Goal: Task Accomplishment & Management: Use online tool/utility

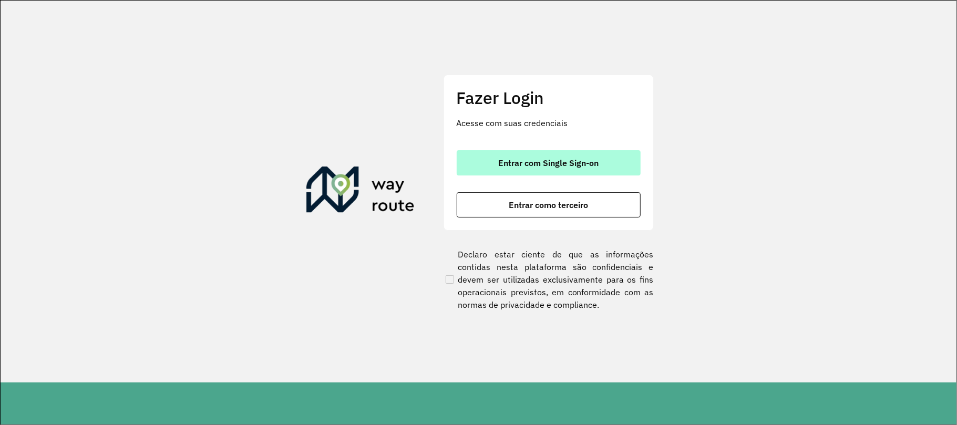
click at [477, 154] on button "Entrar com Single Sign-on" at bounding box center [548, 162] width 184 height 25
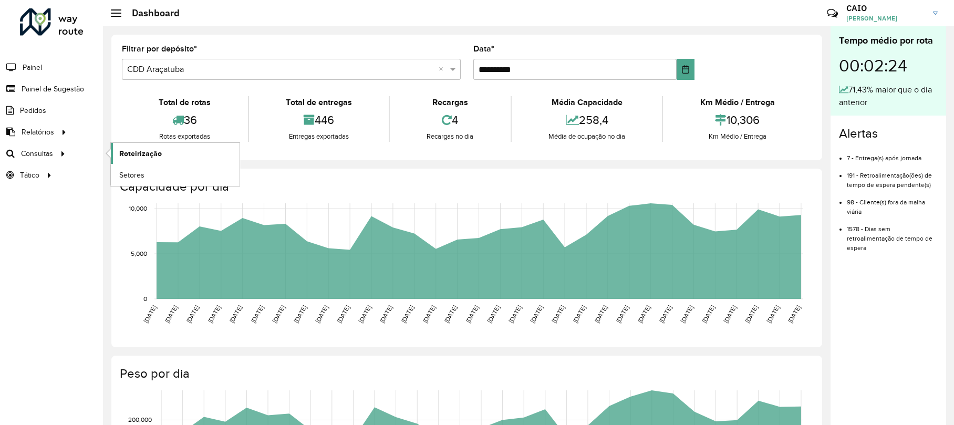
click at [128, 153] on span "Roteirização" at bounding box center [140, 153] width 43 height 11
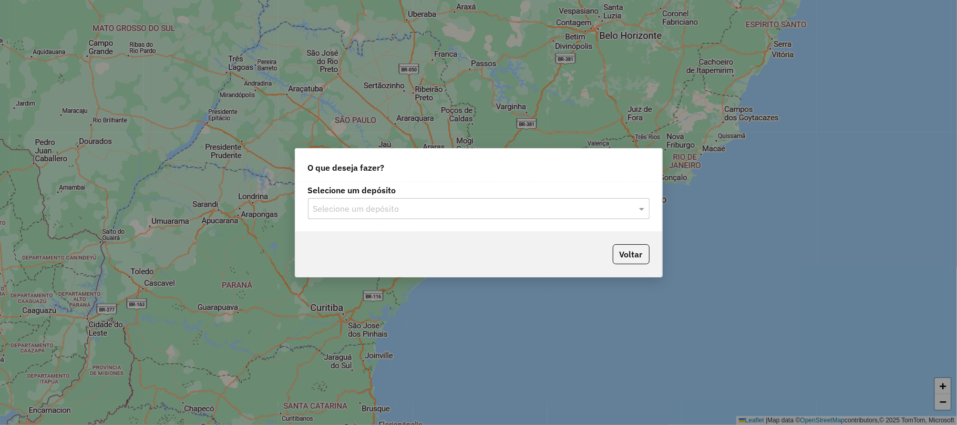
click at [473, 178] on div "O que deseja fazer?" at bounding box center [478, 166] width 367 height 34
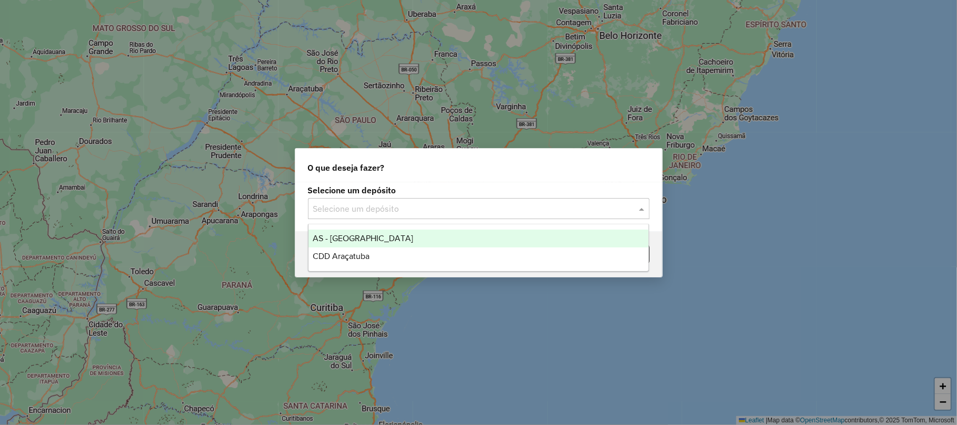
click at [480, 198] on div "Selecione um depósito" at bounding box center [478, 208] width 341 height 21
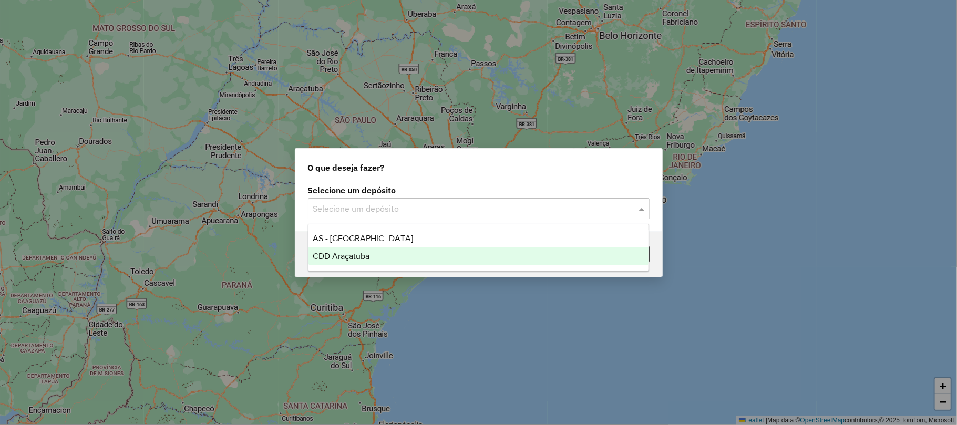
click at [414, 253] on div "CDD Araçatuba" at bounding box center [478, 256] width 340 height 18
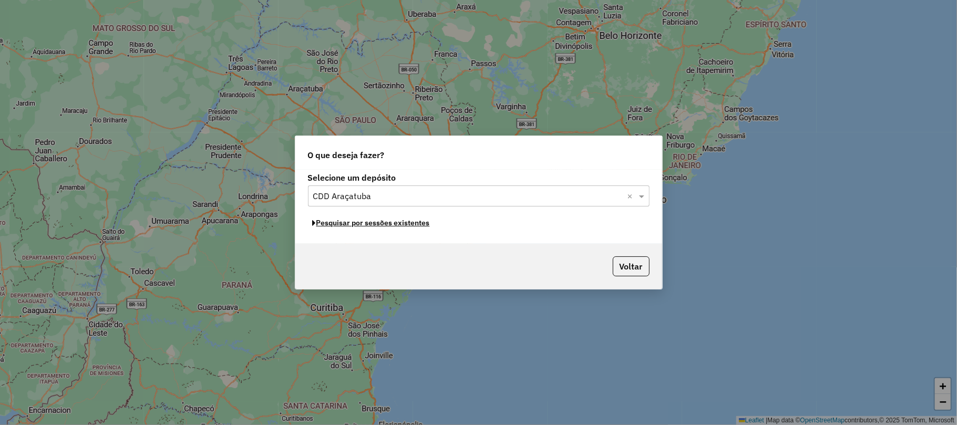
click at [397, 227] on button "Pesquisar por sessões existentes" at bounding box center [371, 223] width 127 height 16
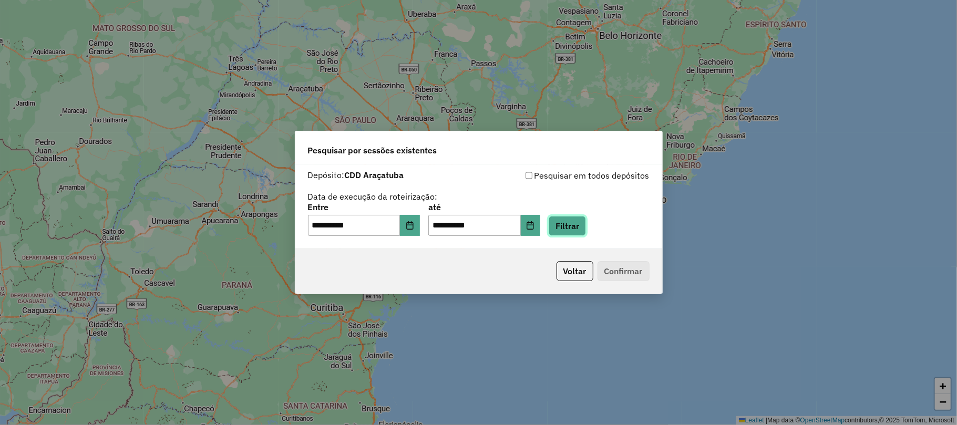
click at [574, 230] on button "Filtrar" at bounding box center [566, 226] width 37 height 20
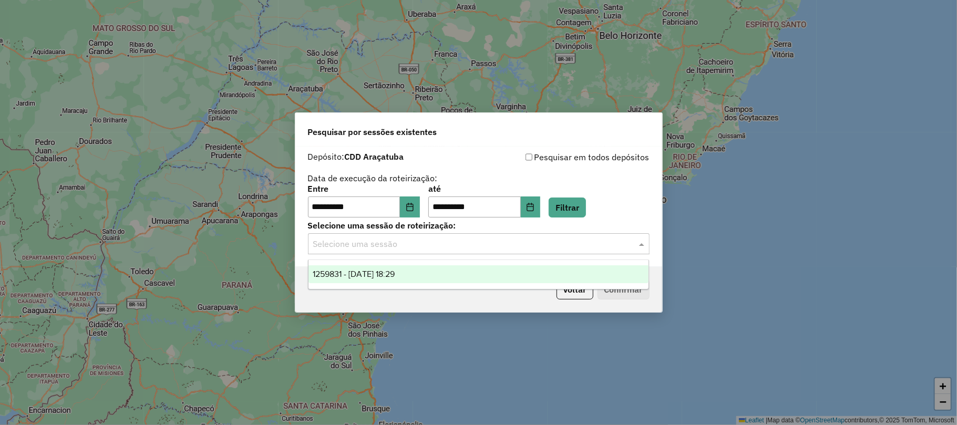
click at [466, 246] on input "text" at bounding box center [468, 244] width 310 height 13
click at [402, 282] on div "1259831 - 05/09/2025 18:29" at bounding box center [478, 274] width 340 height 18
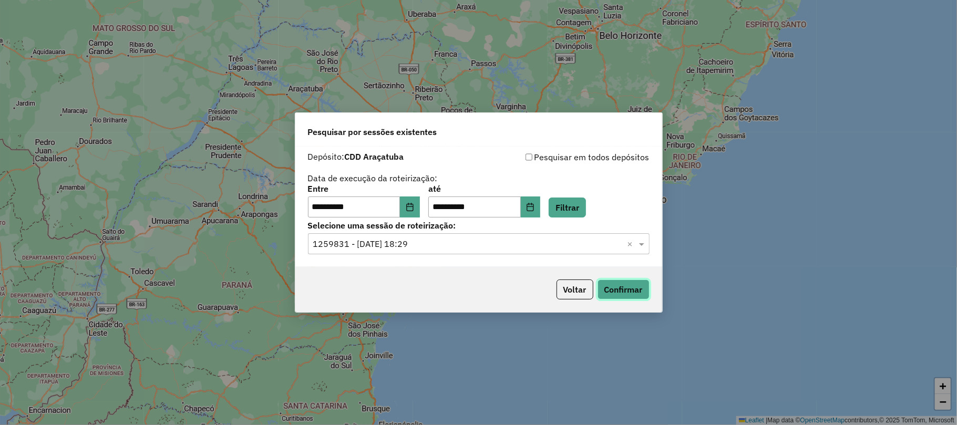
click at [604, 282] on button "Confirmar" at bounding box center [623, 289] width 52 height 20
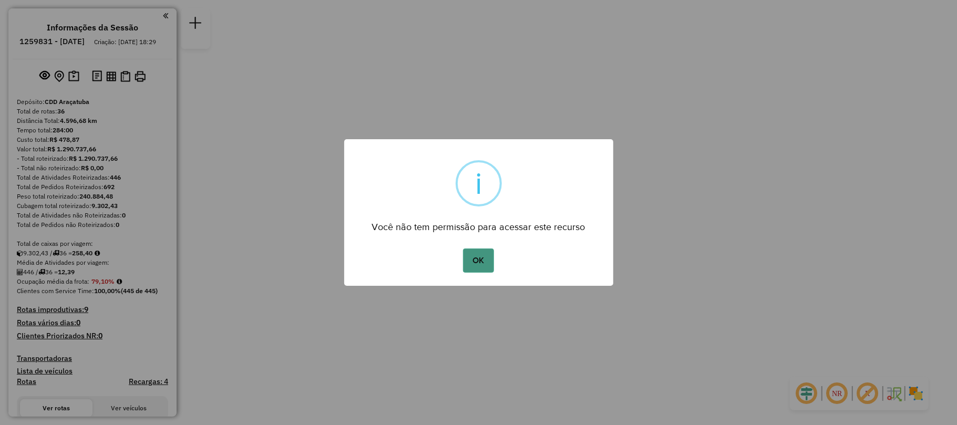
click at [483, 252] on button "OK" at bounding box center [478, 260] width 31 height 24
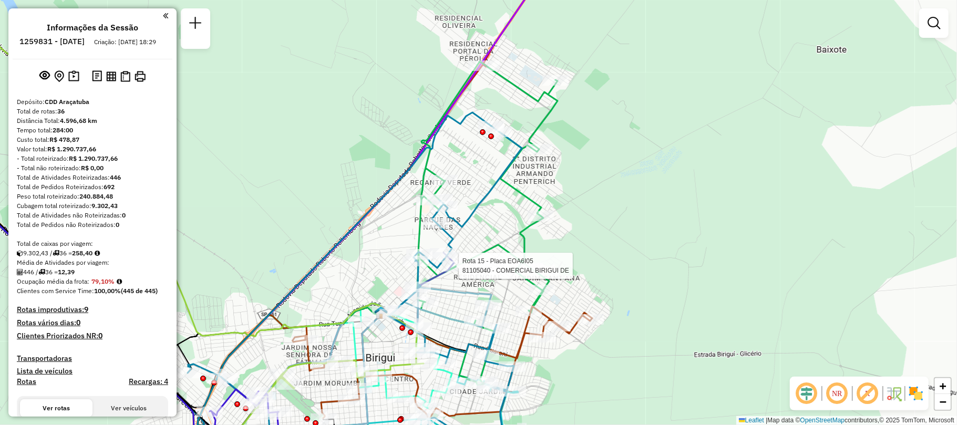
select select "**********"
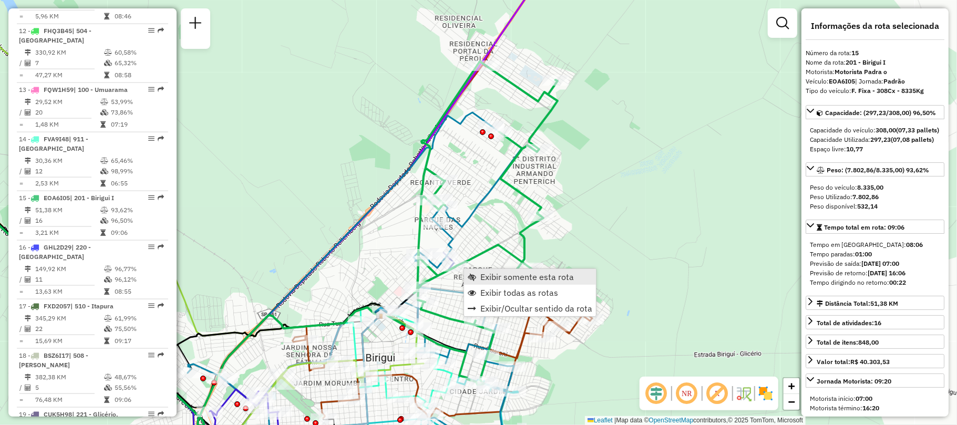
scroll to position [1171, 0]
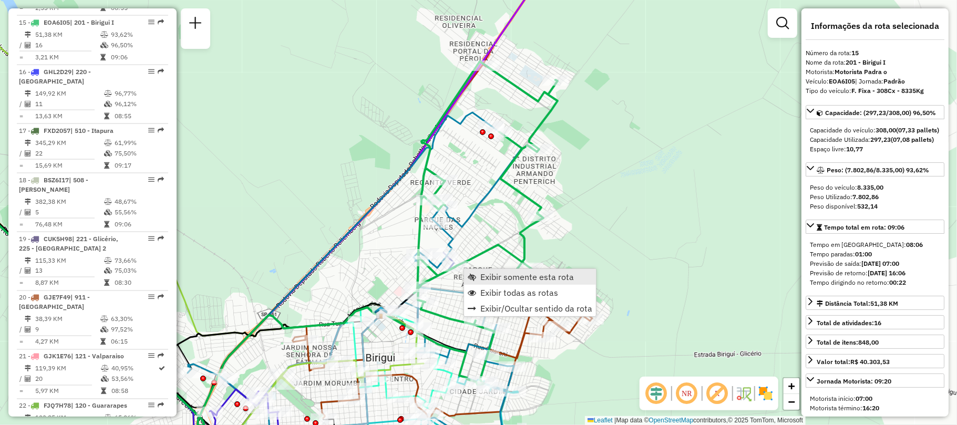
click at [481, 273] on span "Exibir somente esta rota" at bounding box center [526, 277] width 93 height 8
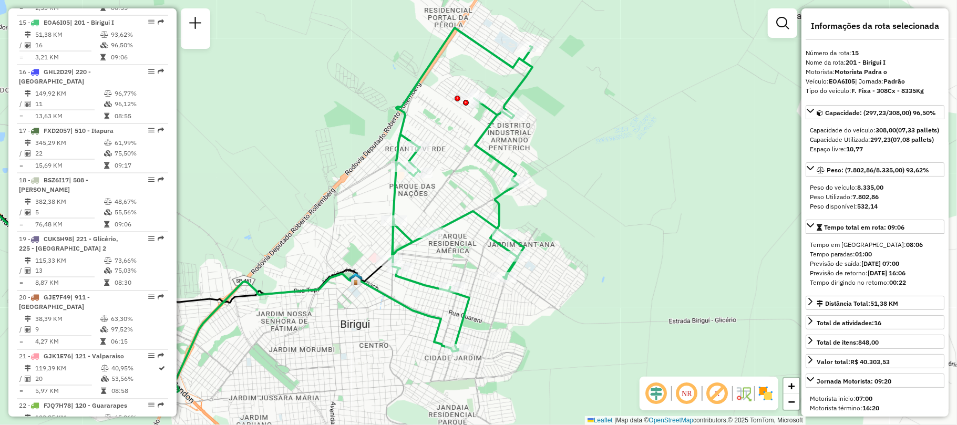
drag, startPoint x: 509, startPoint y: 236, endPoint x: 211, endPoint y: 232, distance: 297.9
click at [211, 232] on div "Janela de atendimento Grade de atendimento Capacidade Transportadoras Veículos …" at bounding box center [478, 212] width 957 height 425
click at [425, 284] on span "Exibir todas as rotas" at bounding box center [444, 286] width 78 height 8
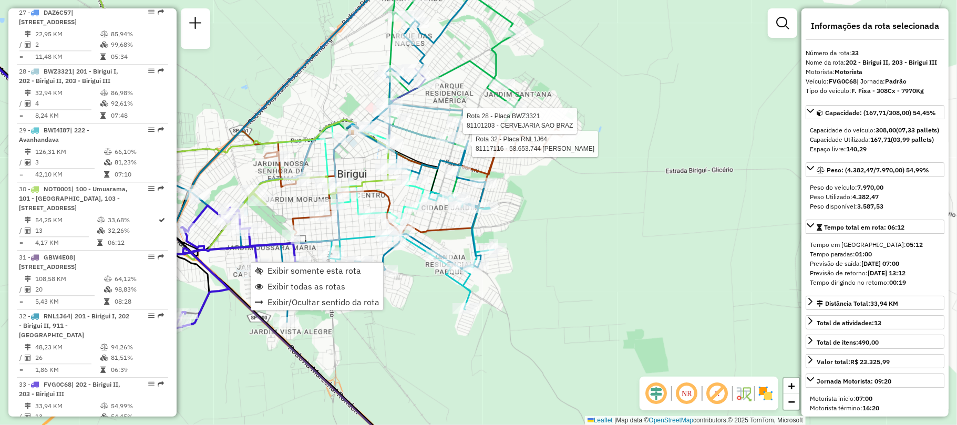
scroll to position [2070, 0]
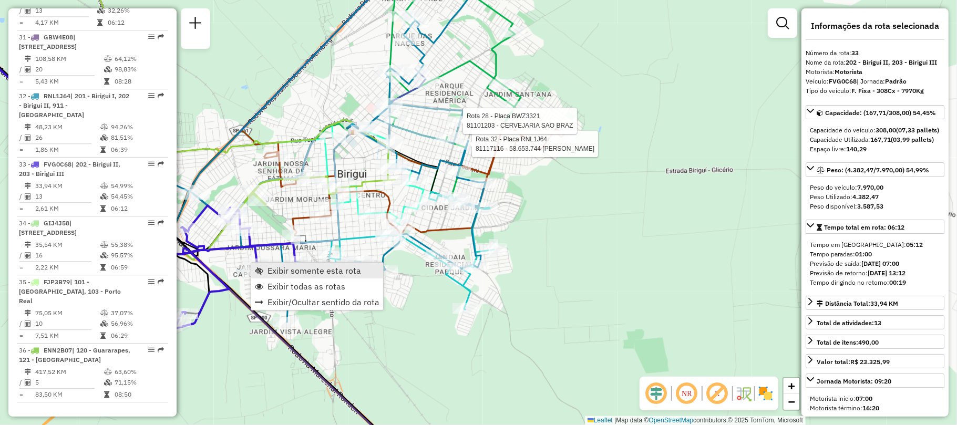
click at [282, 267] on span "Exibir somente esta rota" at bounding box center [313, 270] width 93 height 8
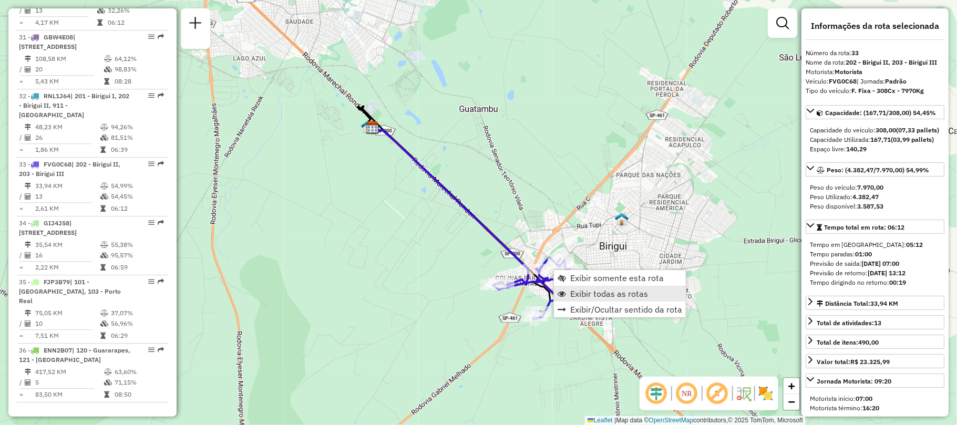
click at [578, 289] on span "Exibir todas as rotas" at bounding box center [609, 293] width 78 height 8
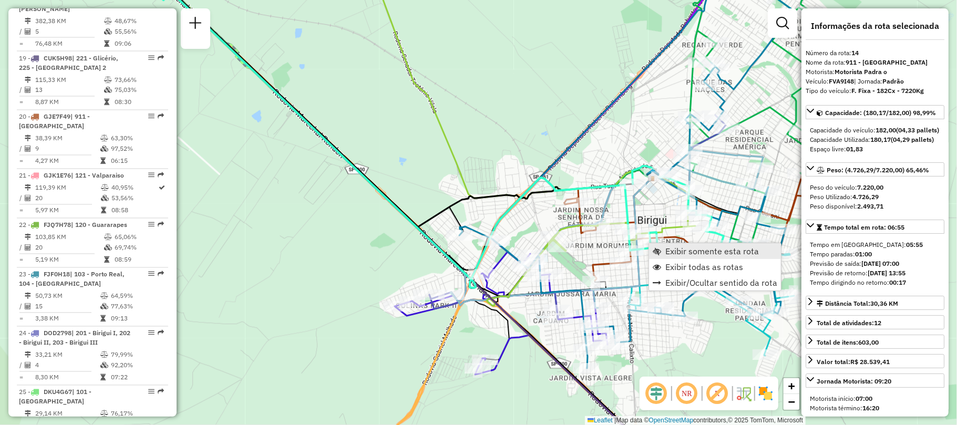
scroll to position [1113, 0]
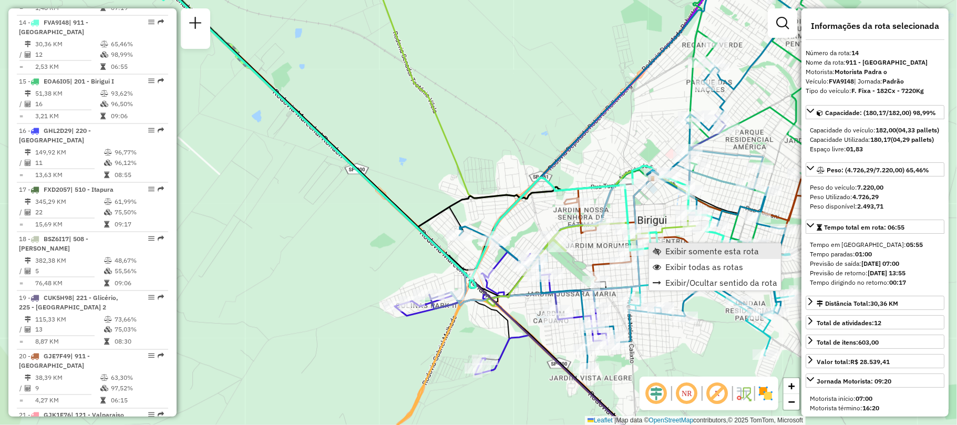
click at [662, 252] on link "Exibir somente esta rota" at bounding box center [715, 251] width 132 height 16
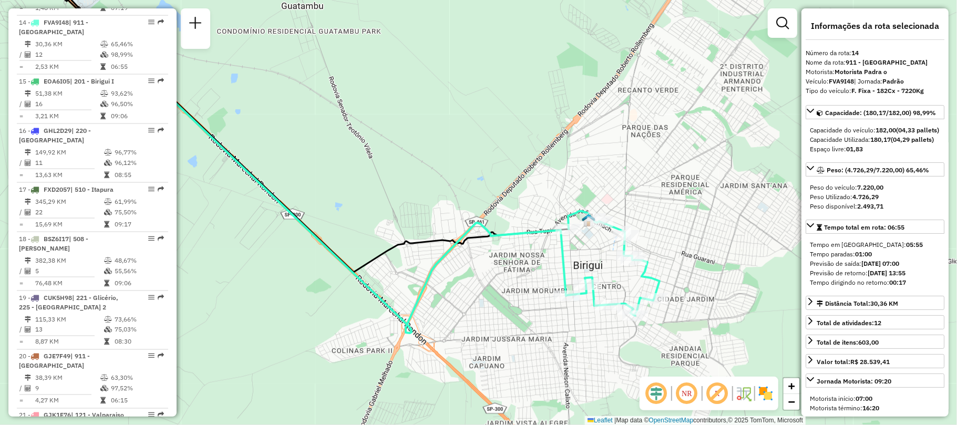
drag, startPoint x: 567, startPoint y: 236, endPoint x: 450, endPoint y: 188, distance: 127.4
click at [450, 188] on div "Janela de atendimento Grade de atendimento Capacidade Transportadoras Veículos …" at bounding box center [478, 212] width 957 height 425
click at [765, 398] on img at bounding box center [765, 393] width 17 height 17
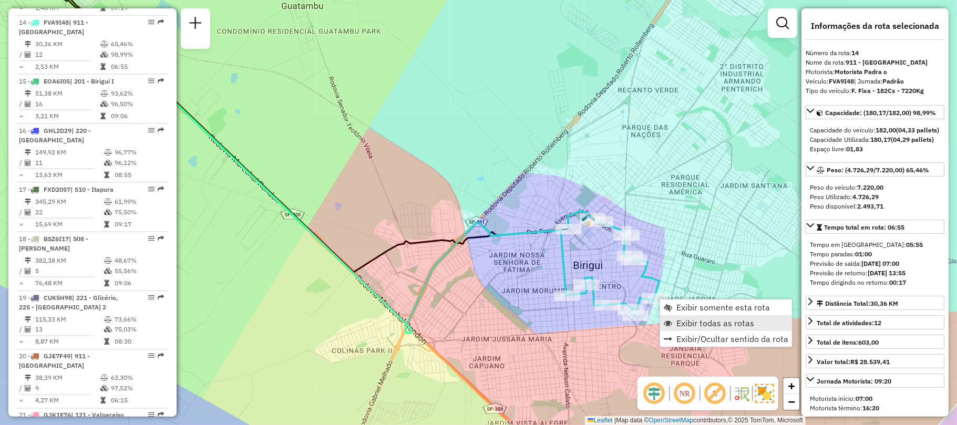
click at [684, 321] on span "Exibir todas as rotas" at bounding box center [715, 323] width 78 height 8
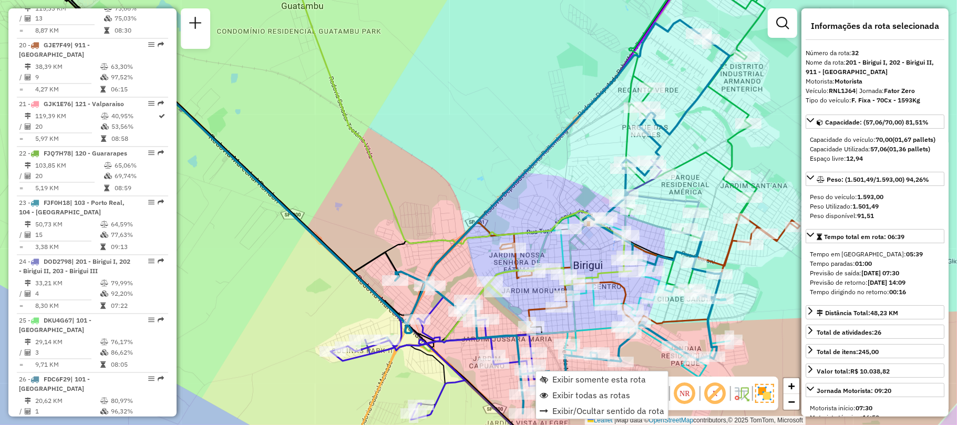
scroll to position [2070, 0]
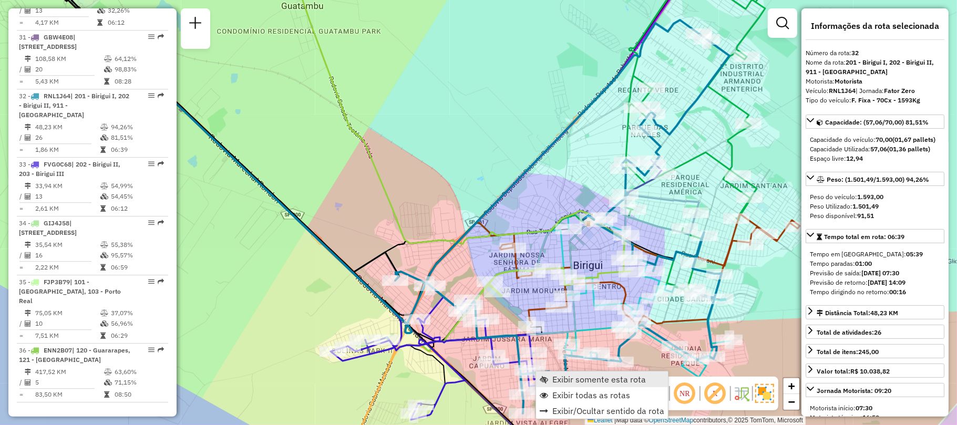
click at [567, 379] on span "Exibir somente esta rota" at bounding box center [598, 379] width 93 height 8
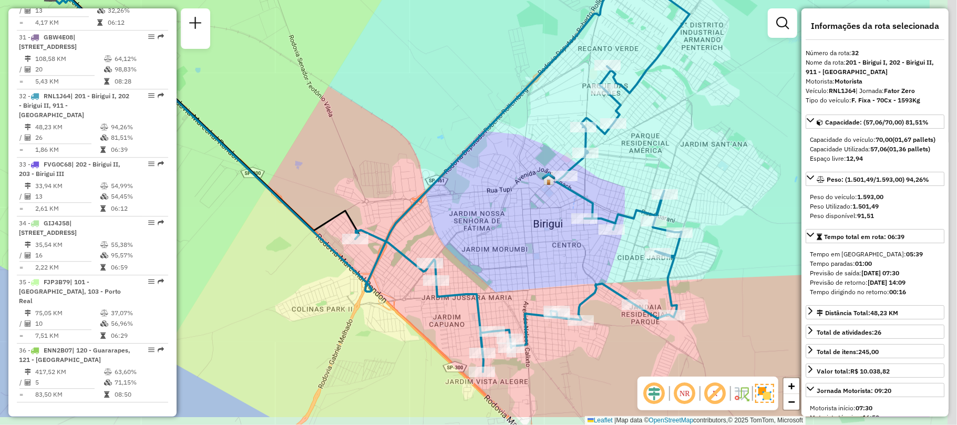
drag, startPoint x: 495, startPoint y: 261, endPoint x: 372, endPoint y: 211, distance: 132.7
click at [372, 211] on div "Janela de atendimento Grade de atendimento Capacidade Transportadoras Veículos …" at bounding box center [478, 212] width 957 height 425
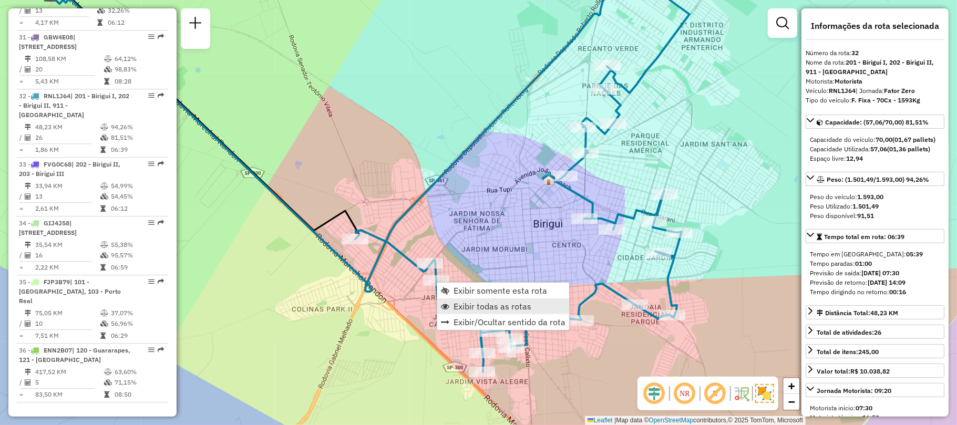
click at [490, 310] on span "Exibir todas as rotas" at bounding box center [492, 306] width 78 height 8
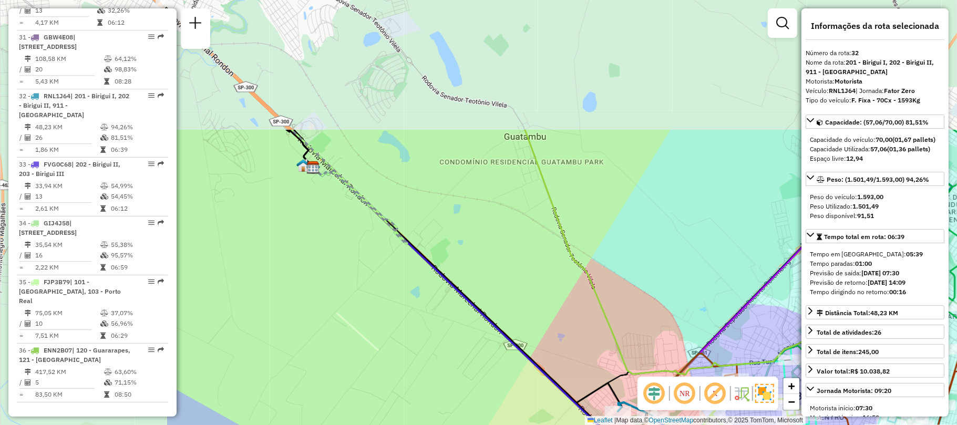
drag, startPoint x: 507, startPoint y: 173, endPoint x: 788, endPoint y: 350, distance: 331.8
click at [790, 354] on div "Janela de atendimento Grade de atendimento Capacidade Transportadoras Veículos …" at bounding box center [478, 212] width 957 height 425
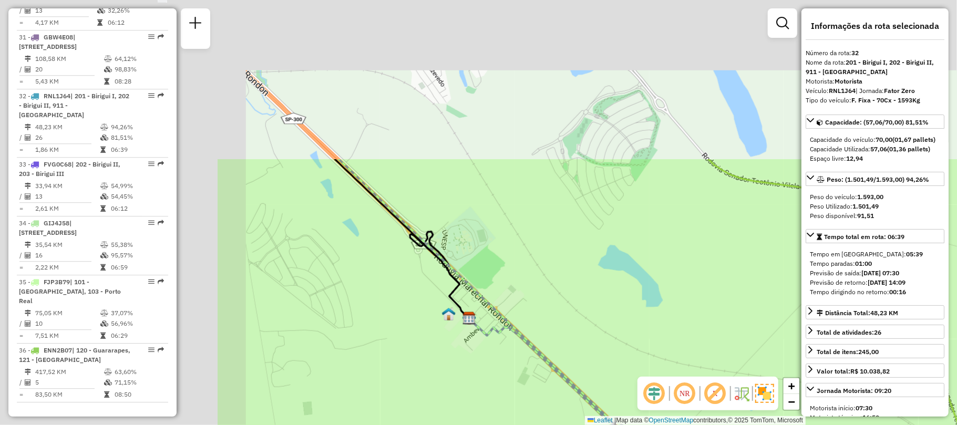
drag, startPoint x: 651, startPoint y: 306, endPoint x: 704, endPoint y: 356, distance: 72.8
click at [704, 356] on div "Rota 32 - Placa RNL1J64 81191597 - J C DE OLIVEIRA REST Rota 30 - Placa NOT0001…" at bounding box center [478, 212] width 957 height 425
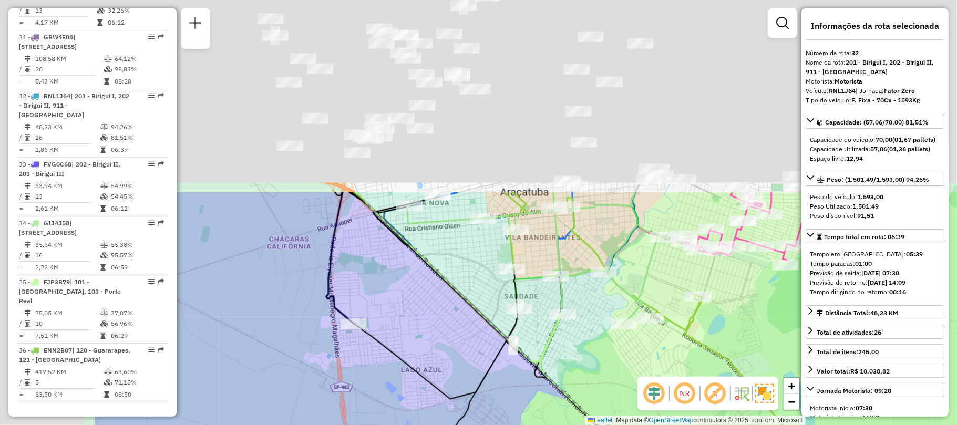
drag, startPoint x: 428, startPoint y: 173, endPoint x: 618, endPoint y: 409, distance: 303.0
click at [618, 409] on div "Rota 32 - Placa RNL1J64 81191597 - J C DE OLIVEIRA REST Rota 30 - Placa NOT0001…" at bounding box center [478, 212] width 957 height 425
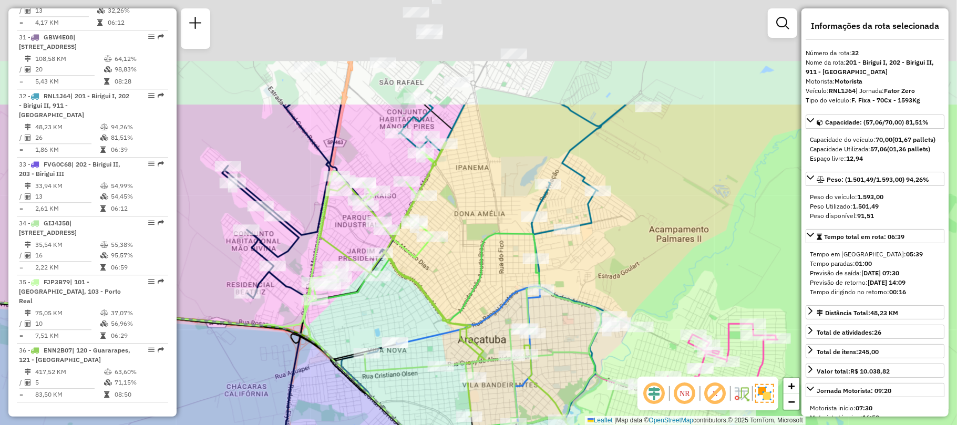
drag, startPoint x: 533, startPoint y: 137, endPoint x: 487, endPoint y: 295, distance: 164.4
click at [487, 295] on div "Rota 32 - Placa RNL1J64 81191597 - J C DE OLIVEIRA REST Rota 30 - Placa NOT0001…" at bounding box center [478, 212] width 957 height 425
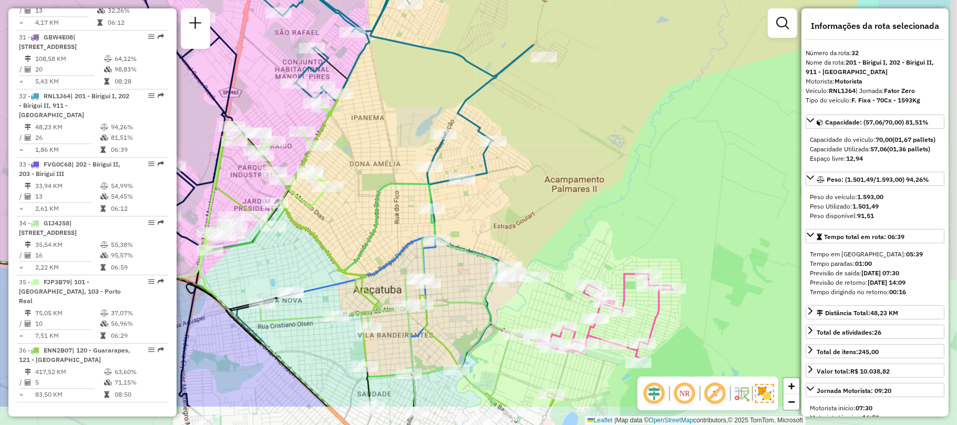
drag, startPoint x: 683, startPoint y: 288, endPoint x: 560, endPoint y: 194, distance: 155.1
click at [560, 194] on div "Rota 32 - Placa RNL1J64 81191597 - J C DE OLIVEIRA REST Rota 30 - Placa NOT0001…" at bounding box center [478, 212] width 957 height 425
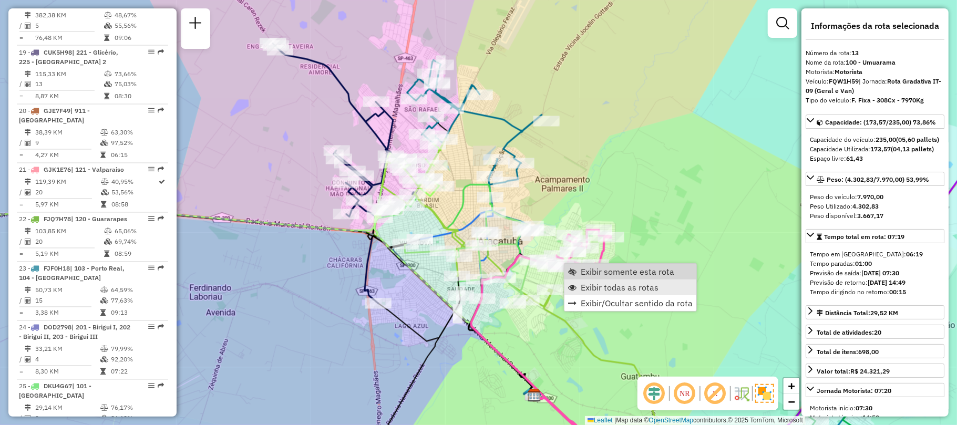
scroll to position [1053, 0]
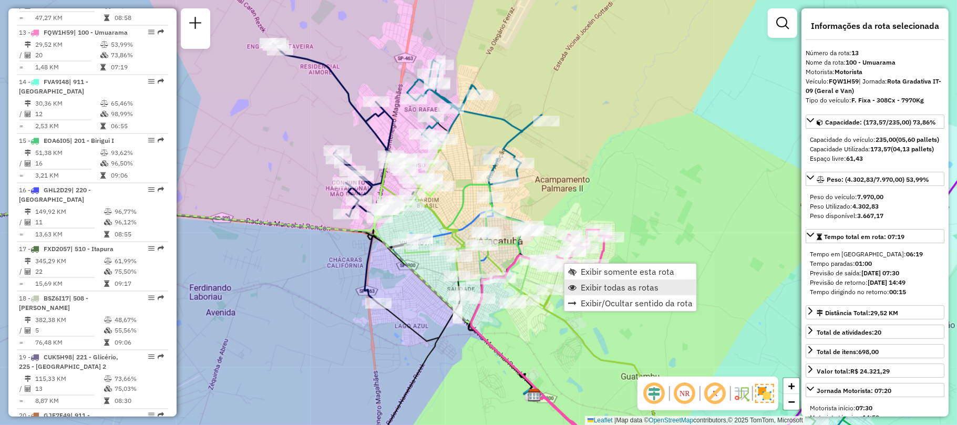
click at [595, 279] on link "Exibir todas as rotas" at bounding box center [630, 287] width 132 height 16
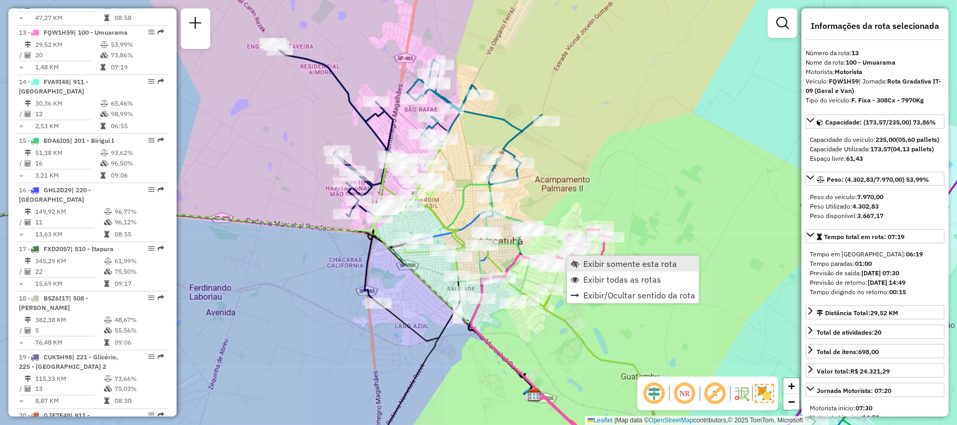
click at [595, 256] on link "Exibir somente esta rota" at bounding box center [633, 264] width 132 height 16
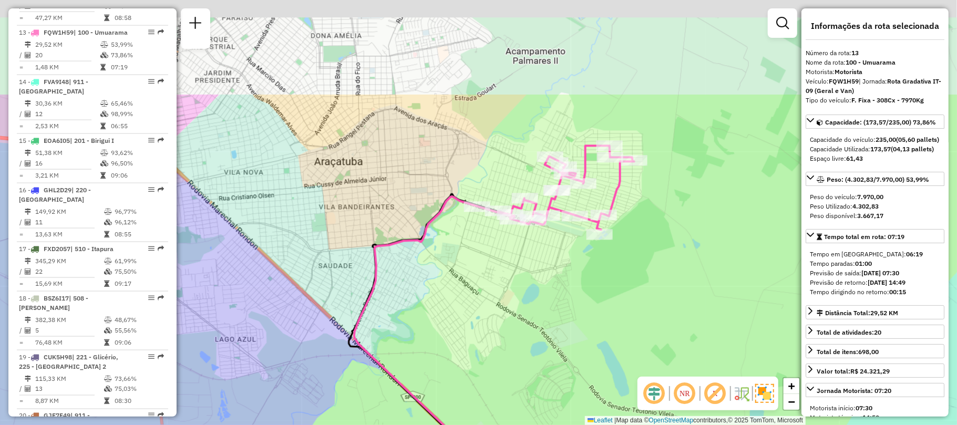
drag, startPoint x: 564, startPoint y: 200, endPoint x: 576, endPoint y: 351, distance: 151.8
click at [576, 351] on div "Janela de atendimento Grade de atendimento Capacidade Transportadoras Veículos …" at bounding box center [478, 212] width 957 height 425
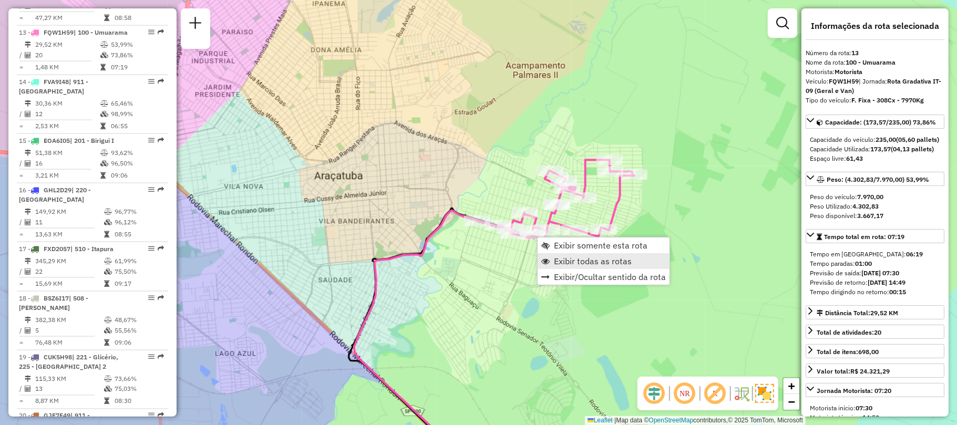
click at [559, 263] on span "Exibir todas as rotas" at bounding box center [593, 261] width 78 height 8
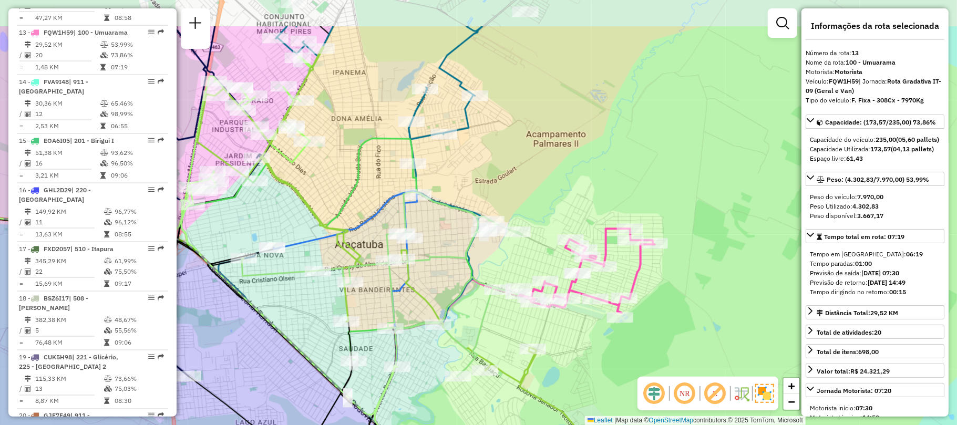
drag, startPoint x: 409, startPoint y: 175, endPoint x: 429, endPoint y: 244, distance: 71.8
click at [429, 244] on div "Janela de atendimento Grade de atendimento Capacidade Transportadoras Veículos …" at bounding box center [478, 212] width 957 height 425
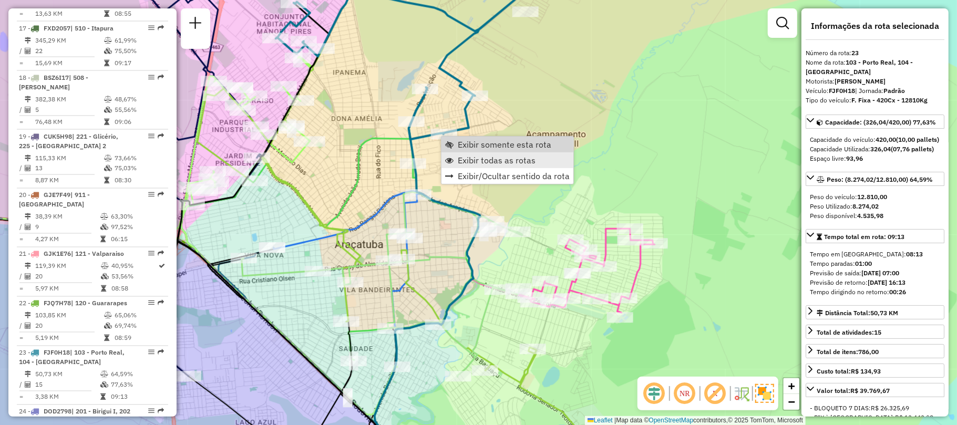
scroll to position [1606, 0]
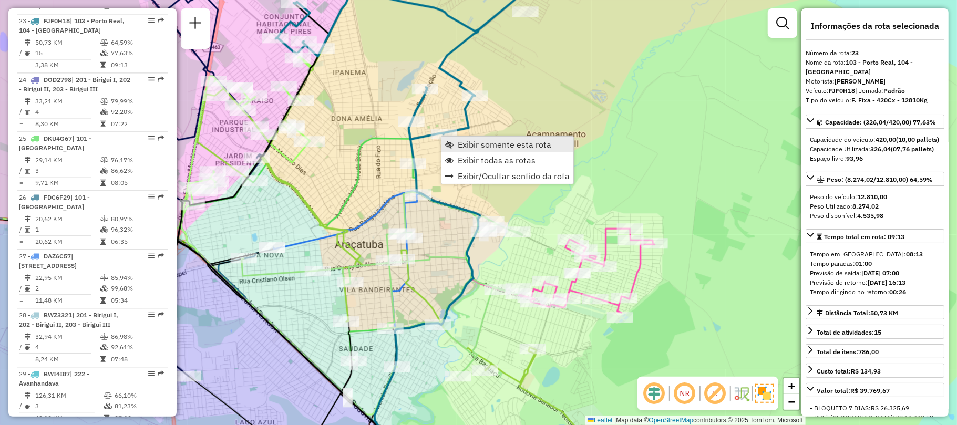
click at [486, 147] on span "Exibir somente esta rota" at bounding box center [504, 144] width 93 height 8
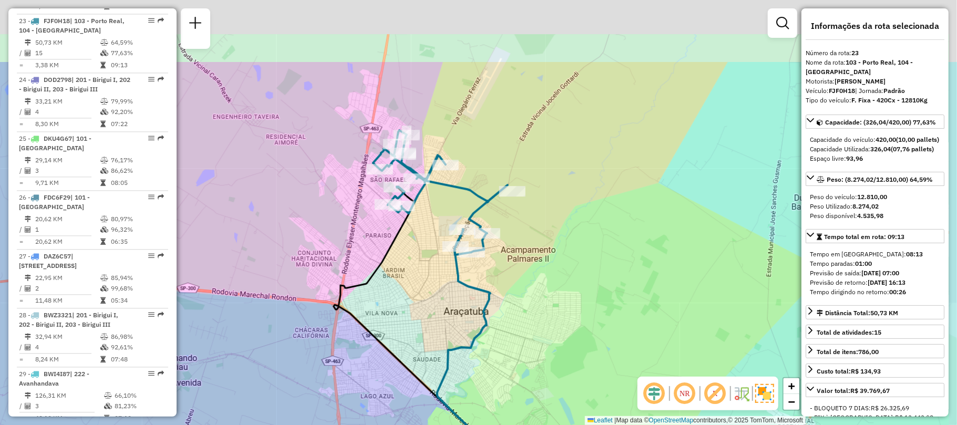
drag, startPoint x: 467, startPoint y: 135, endPoint x: 428, endPoint y: 242, distance: 113.7
click at [429, 241] on div "Janela de atendimento Grade de atendimento Capacidade Transportadoras Veículos …" at bounding box center [478, 212] width 957 height 425
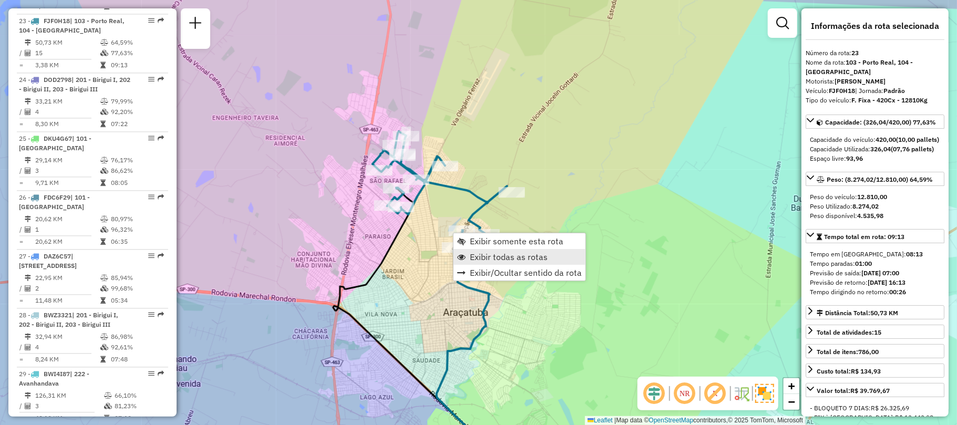
click at [487, 254] on span "Exibir todas as rotas" at bounding box center [509, 257] width 78 height 8
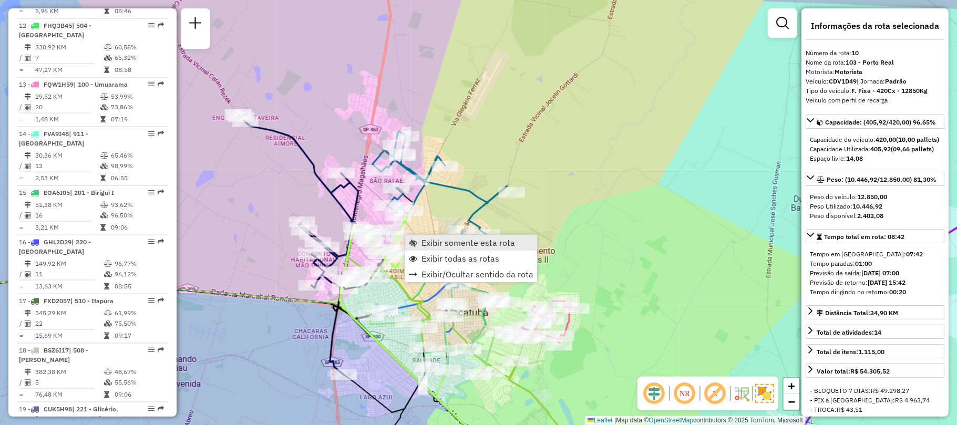
scroll to position [895, 0]
click at [463, 244] on span "Exibir somente esta rota" at bounding box center [467, 242] width 93 height 8
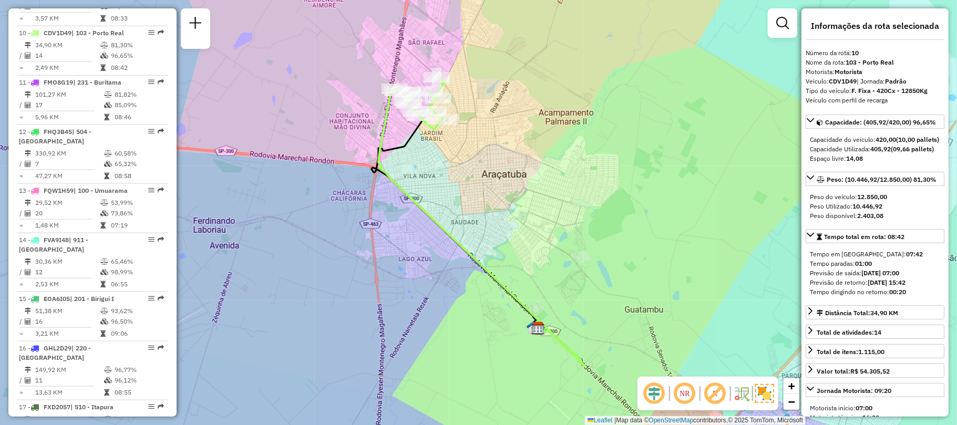
drag, startPoint x: 455, startPoint y: 171, endPoint x: 456, endPoint y: 265, distance: 94.6
click at [456, 265] on div "Janela de atendimento Grade de atendimento Capacidade Transportadoras Veículos …" at bounding box center [478, 212] width 957 height 425
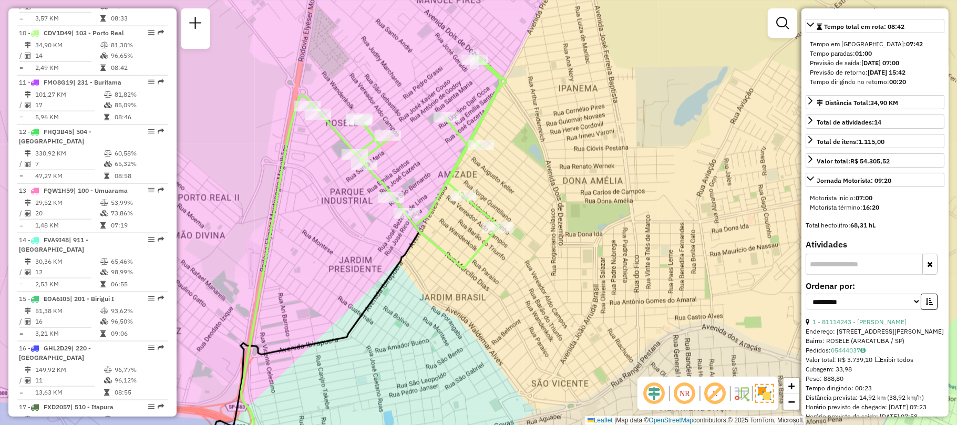
scroll to position [420, 0]
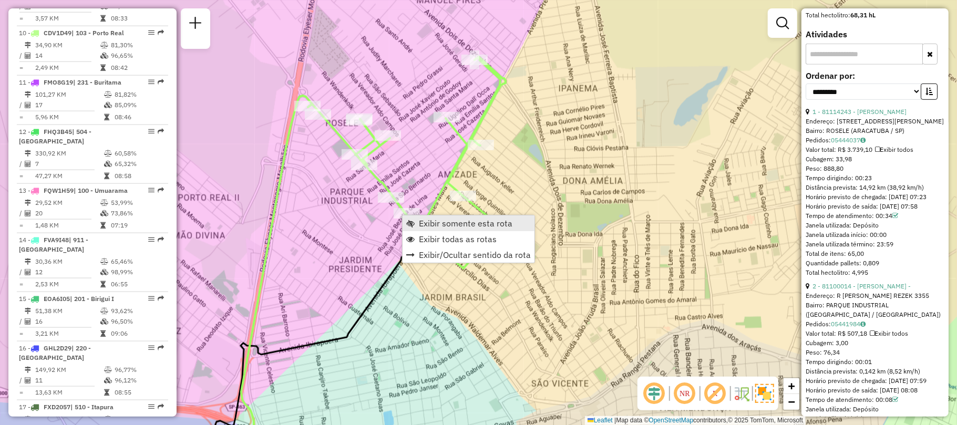
click at [450, 223] on span "Exibir somente esta rota" at bounding box center [465, 223] width 93 height 8
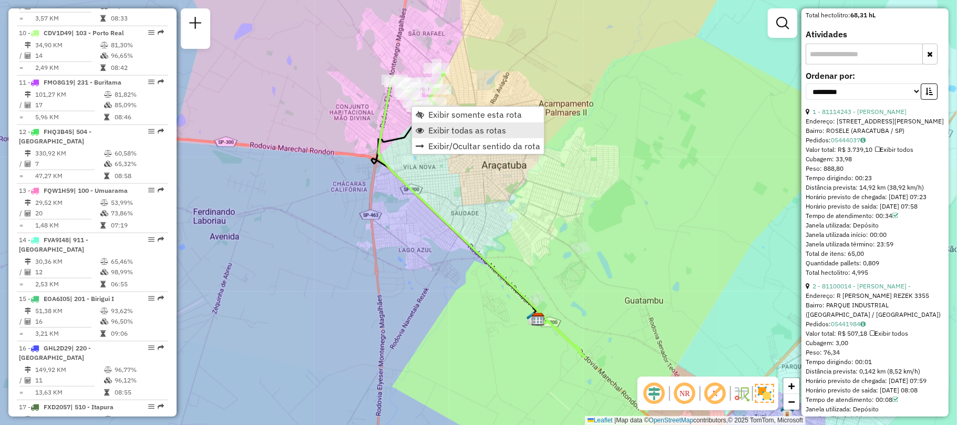
click at [437, 134] on span "Exibir todas as rotas" at bounding box center [467, 130] width 78 height 8
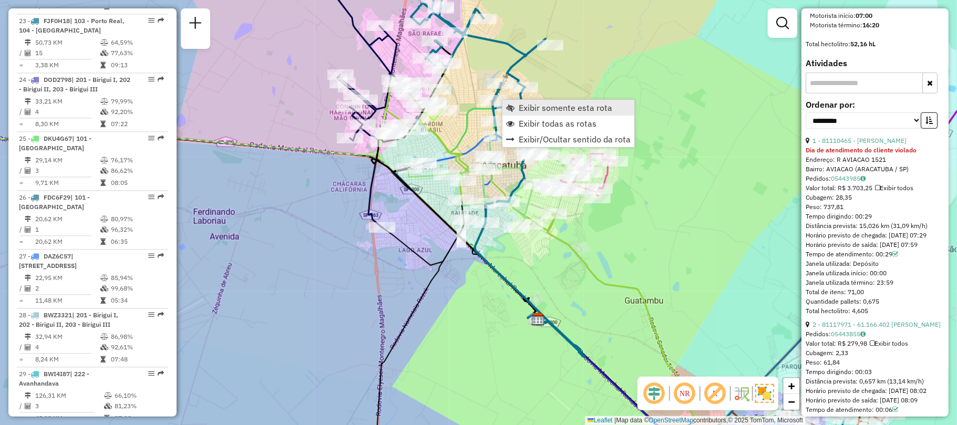
scroll to position [448, 0]
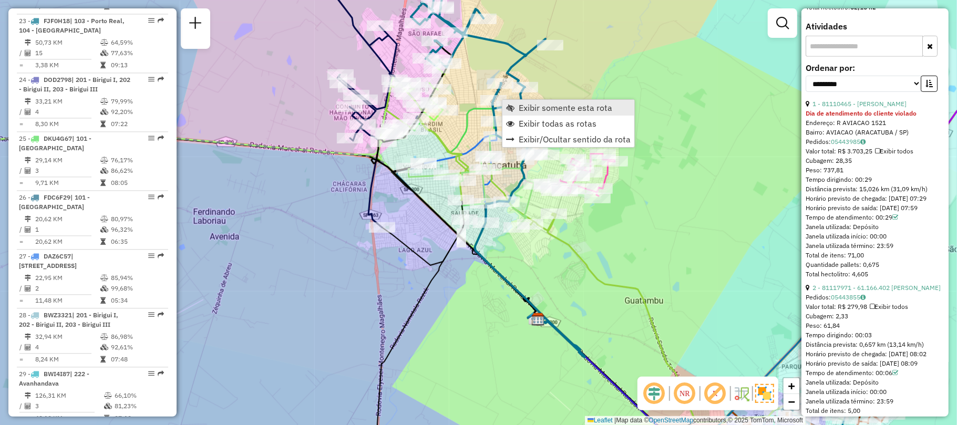
click at [522, 108] on span "Exibir somente esta rota" at bounding box center [564, 107] width 93 height 8
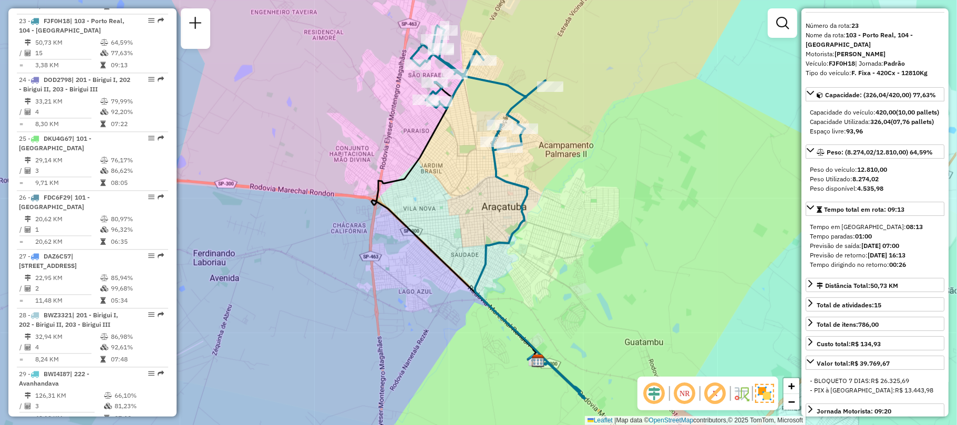
scroll to position [27, 0]
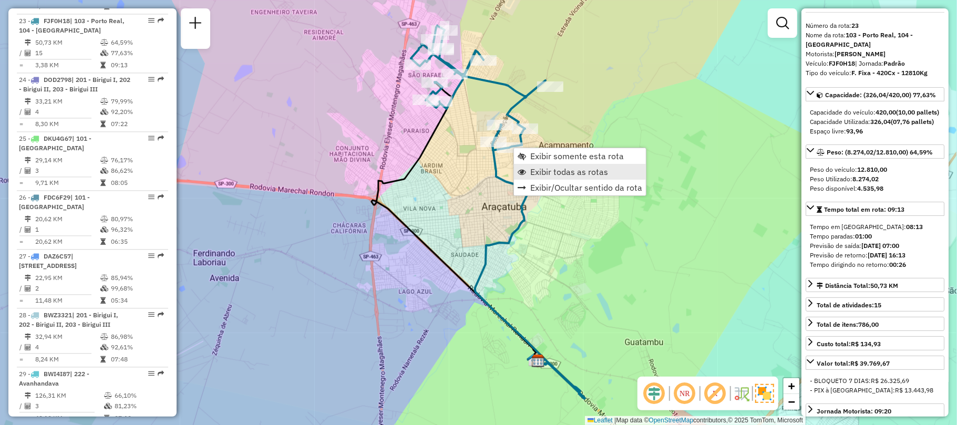
click at [525, 169] on span "Exibir todas as rotas" at bounding box center [521, 172] width 8 height 8
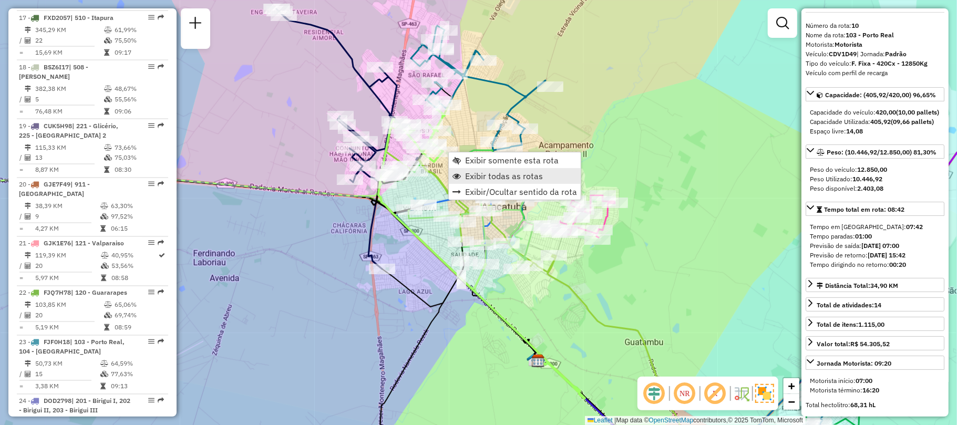
scroll to position [895, 0]
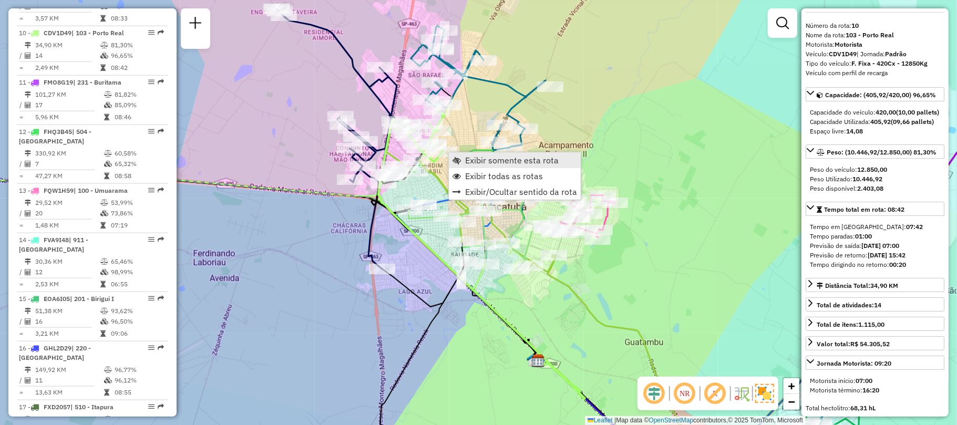
click at [492, 166] on link "Exibir somente esta rota" at bounding box center [515, 160] width 132 height 16
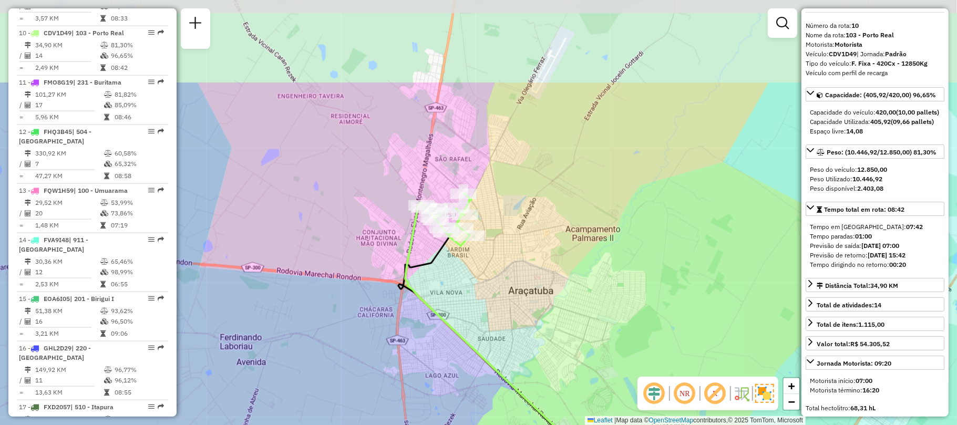
drag, startPoint x: 465, startPoint y: 138, endPoint x: 492, endPoint y: 263, distance: 127.9
click at [492, 263] on div "Janela de atendimento Grade de atendimento Capacidade Transportadoras Veículos …" at bounding box center [478, 212] width 957 height 425
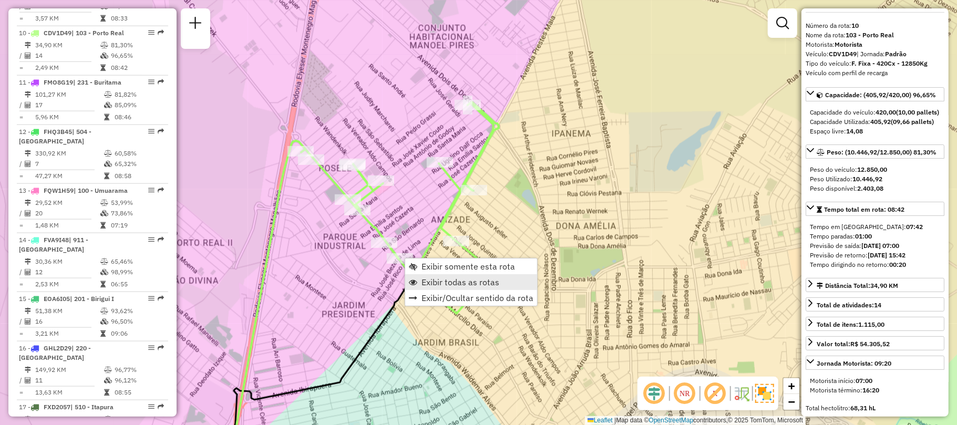
click at [469, 278] on span "Exibir todas as rotas" at bounding box center [460, 282] width 78 height 8
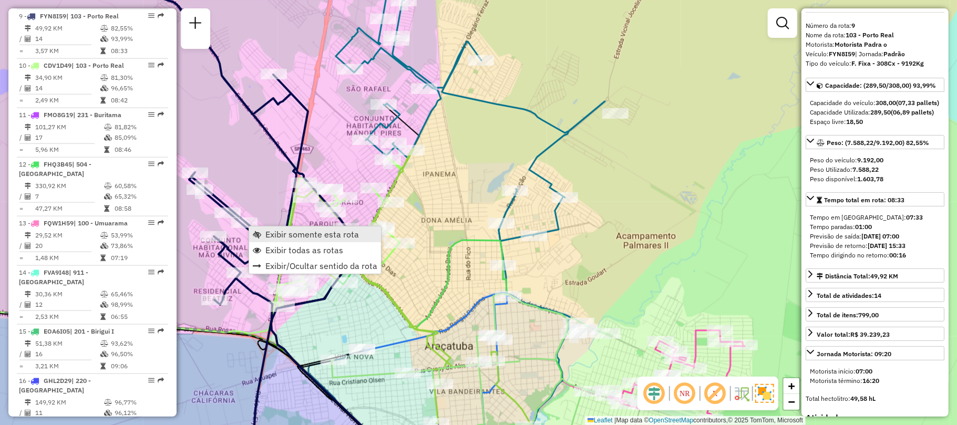
scroll to position [846, 0]
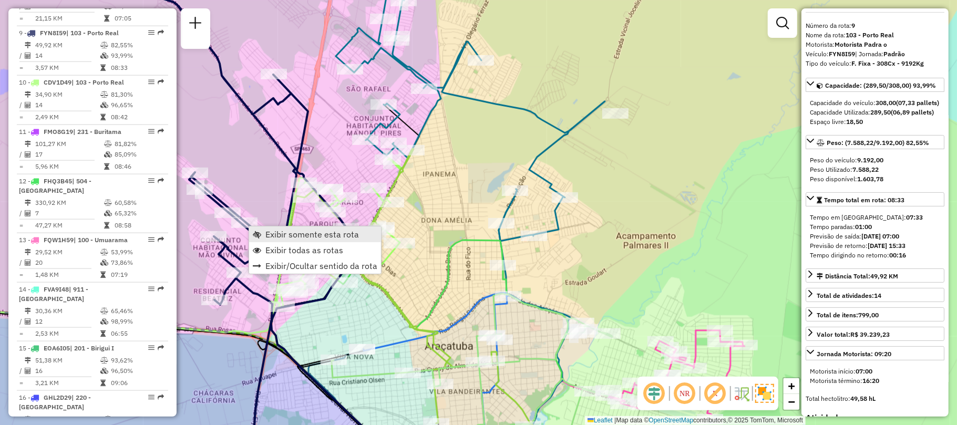
click at [316, 236] on span "Exibir somente esta rota" at bounding box center [311, 234] width 93 height 8
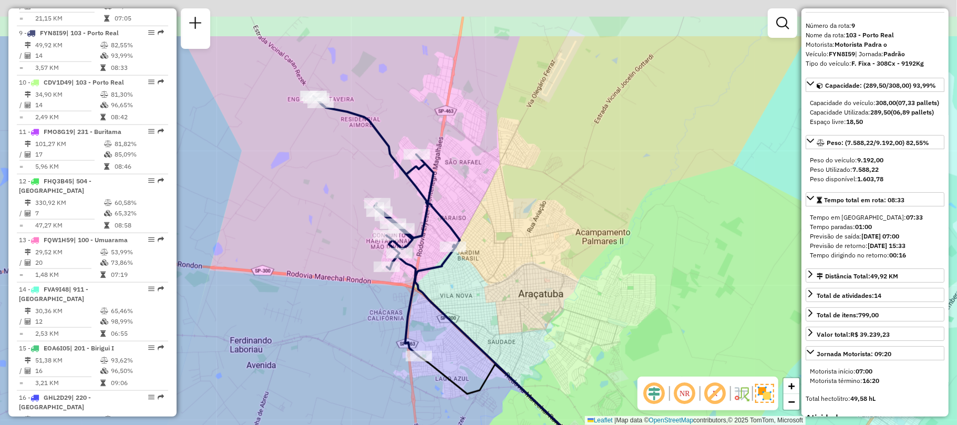
drag, startPoint x: 341, startPoint y: 146, endPoint x: 320, endPoint y: 237, distance: 93.8
click at [320, 237] on div "Janela de atendimento Grade de atendimento Capacidade Transportadoras Veículos …" at bounding box center [478, 212] width 957 height 425
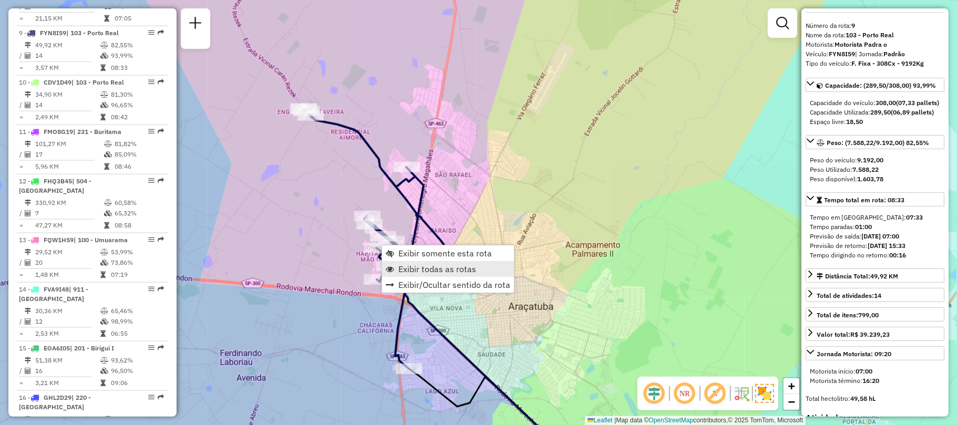
click at [399, 261] on link "Exibir todas as rotas" at bounding box center [448, 269] width 132 height 16
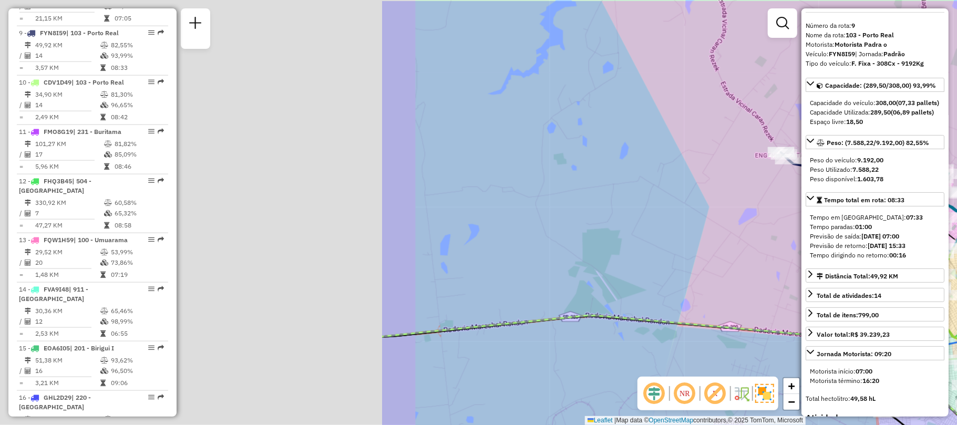
drag, startPoint x: 303, startPoint y: 255, endPoint x: 787, endPoint y: 286, distance: 484.8
click at [786, 286] on div "Rota 10 - Placa CDV1D49 81113421 - VANDERLEI APARECIDO Janela de atendimento Gr…" at bounding box center [478, 212] width 957 height 425
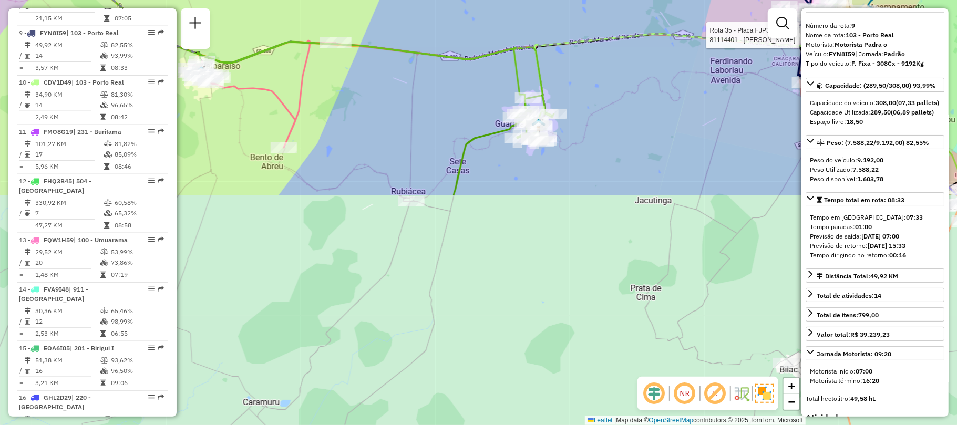
drag, startPoint x: 617, startPoint y: 330, endPoint x: 580, endPoint y: 11, distance: 321.4
click at [583, 11] on div "Rota 35 - Placa FJP3B79 81114401 - [PERSON_NAME] de atendimento Grade de atendi…" at bounding box center [478, 212] width 957 height 425
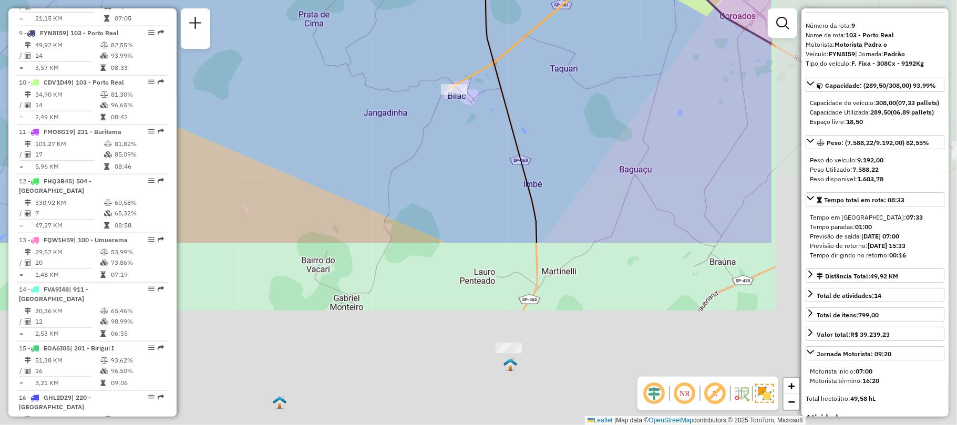
drag, startPoint x: 702, startPoint y: 294, endPoint x: 423, endPoint y: 68, distance: 359.6
click at [423, 68] on div "Rota 35 - Placa FJP3B79 81114401 - [PERSON_NAME] de atendimento Grade de atendi…" at bounding box center [478, 212] width 957 height 425
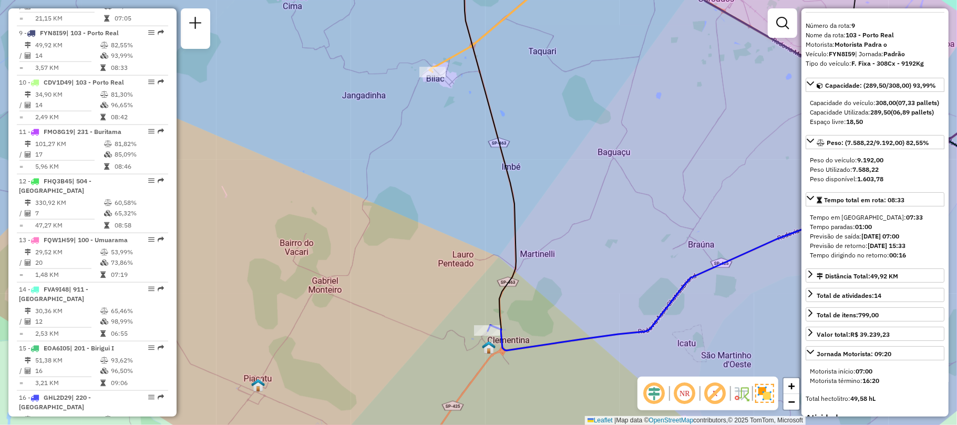
drag, startPoint x: 501, startPoint y: 241, endPoint x: 483, endPoint y: 225, distance: 23.5
click at [483, 225] on div "Rota 35 - Placa FJP3B79 81114401 - [PERSON_NAME] de atendimento Grade de atendi…" at bounding box center [478, 212] width 957 height 425
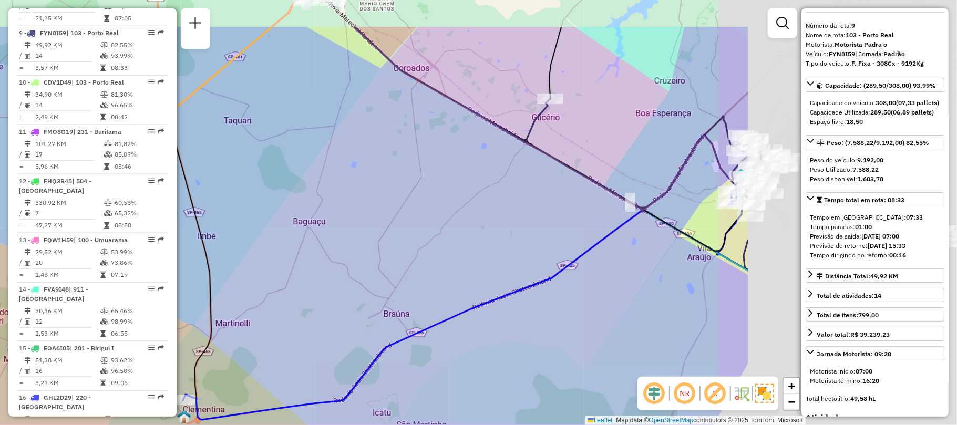
drag, startPoint x: 587, startPoint y: 293, endPoint x: 283, endPoint y: 362, distance: 312.4
click at [283, 362] on div "Rota 35 - Placa FJP3B79 81114401 - [PERSON_NAME] de atendimento Grade de atendi…" at bounding box center [478, 212] width 957 height 425
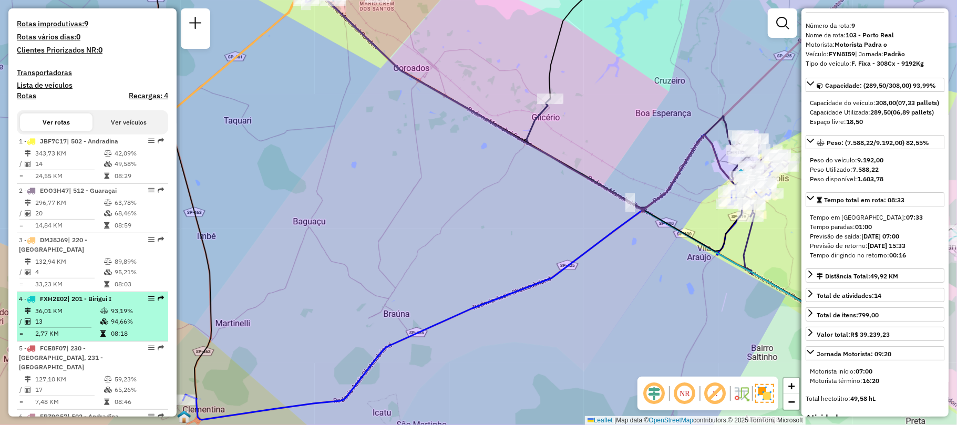
scroll to position [145, 0]
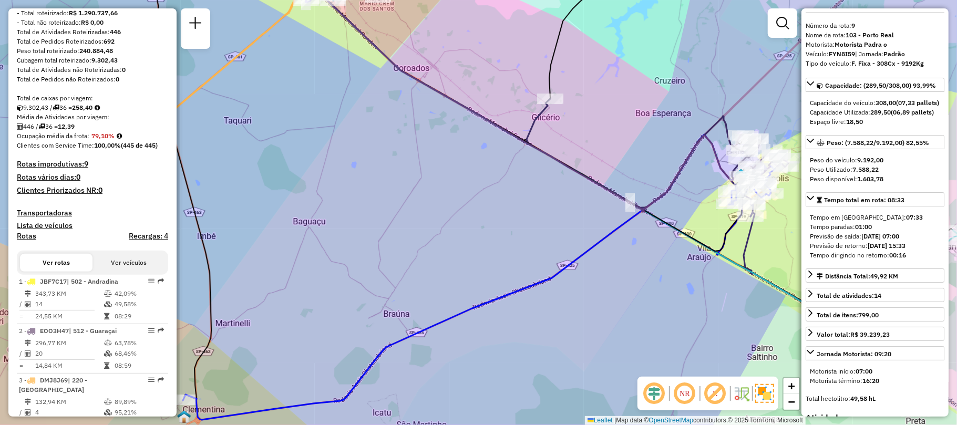
click at [91, 169] on h4 "Rotas improdutivas: 9" at bounding box center [92, 164] width 151 height 9
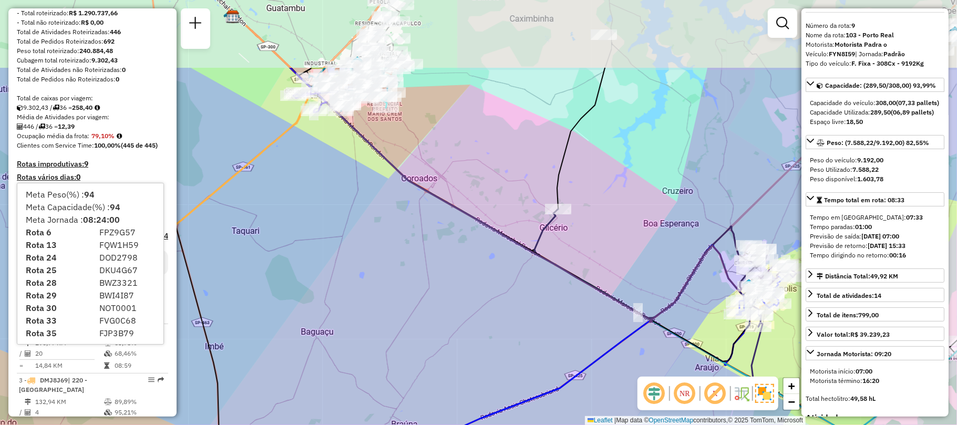
drag, startPoint x: 274, startPoint y: 126, endPoint x: 278, endPoint y: 245, distance: 118.8
click at [279, 244] on div "Rota 35 - Placa FJP3B79 81114401 - [PERSON_NAME] de atendimento Grade de atendi…" at bounding box center [478, 212] width 957 height 425
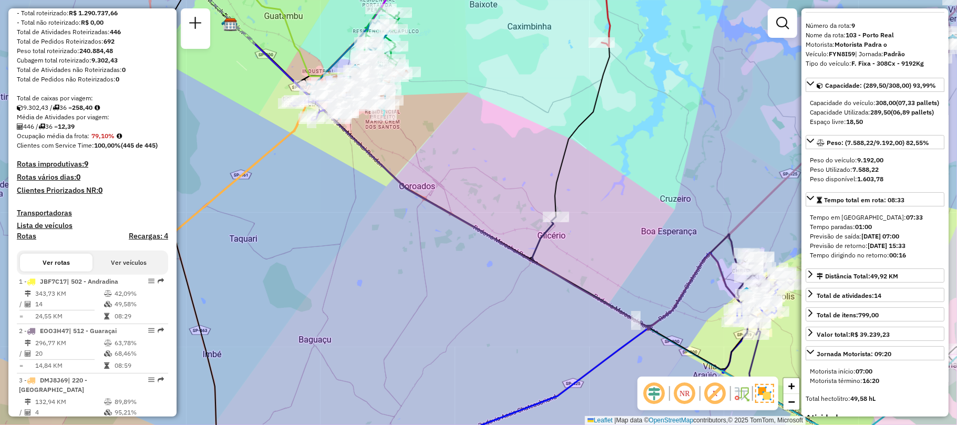
click at [274, 226] on div "Rota 35 - Placa FJP3B79 81114401 - [PERSON_NAME] de atendimento Grade de atendi…" at bounding box center [478, 212] width 957 height 425
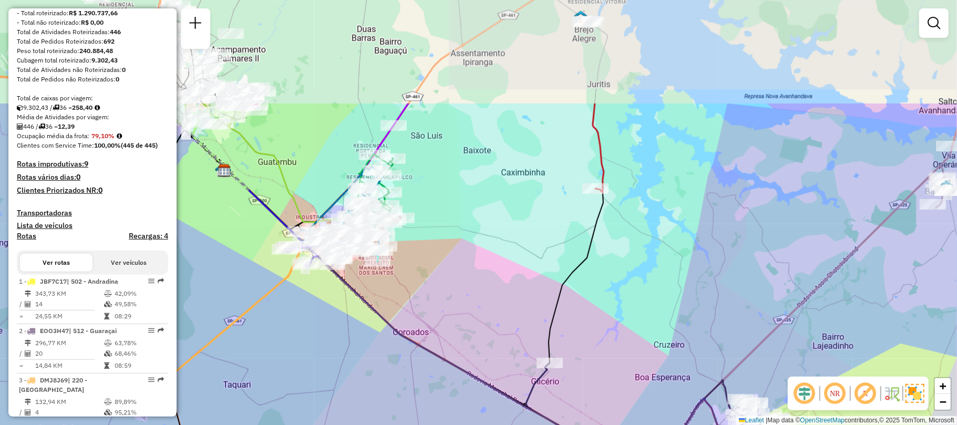
drag, startPoint x: 284, startPoint y: 198, endPoint x: 277, endPoint y: 344, distance: 146.2
click at [277, 344] on div "Janela de atendimento Grade de atendimento Capacidade Transportadoras Veículos …" at bounding box center [478, 212] width 957 height 425
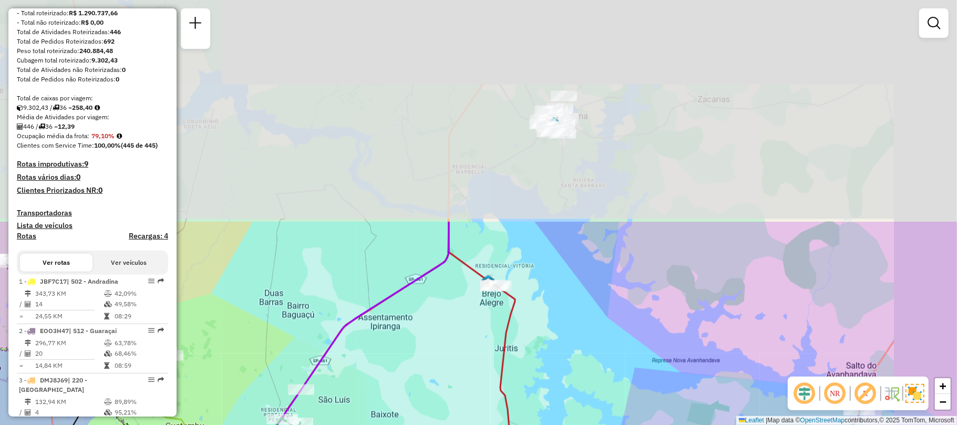
drag, startPoint x: 420, startPoint y: 95, endPoint x: 330, endPoint y: 342, distance: 263.2
click at [330, 342] on icon at bounding box center [290, 365] width 317 height 287
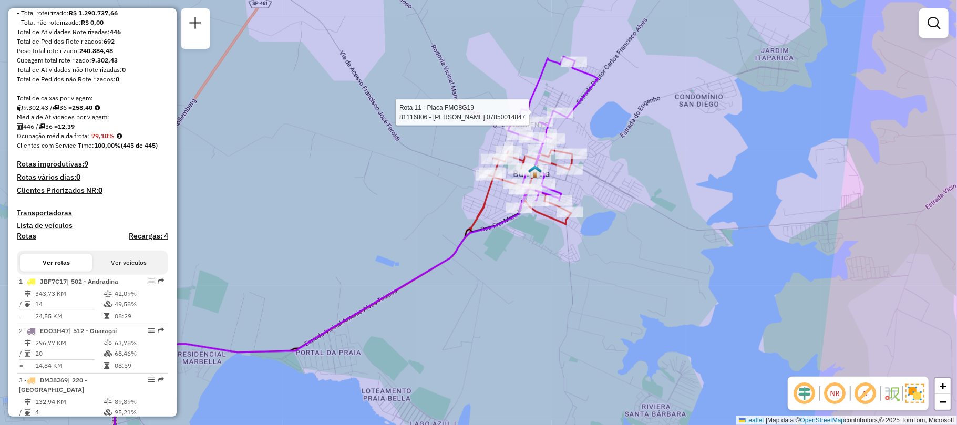
select select "**********"
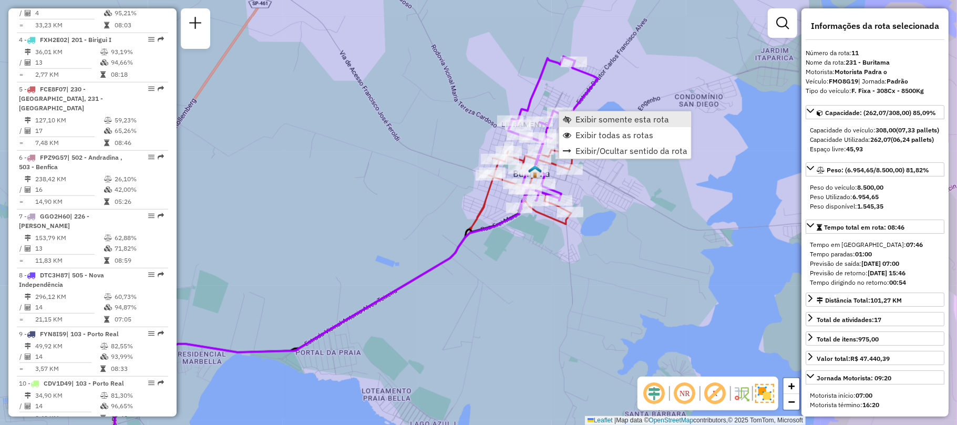
scroll to position [944, 0]
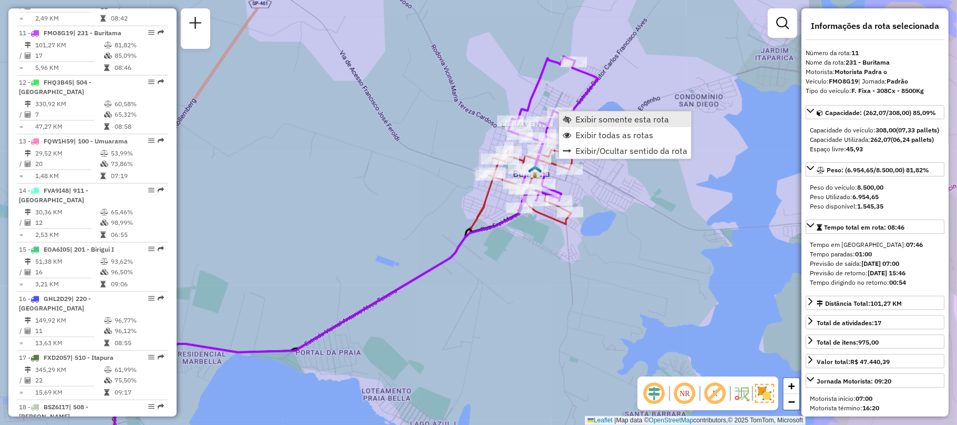
click at [594, 122] on span "Exibir somente esta rota" at bounding box center [621, 119] width 93 height 8
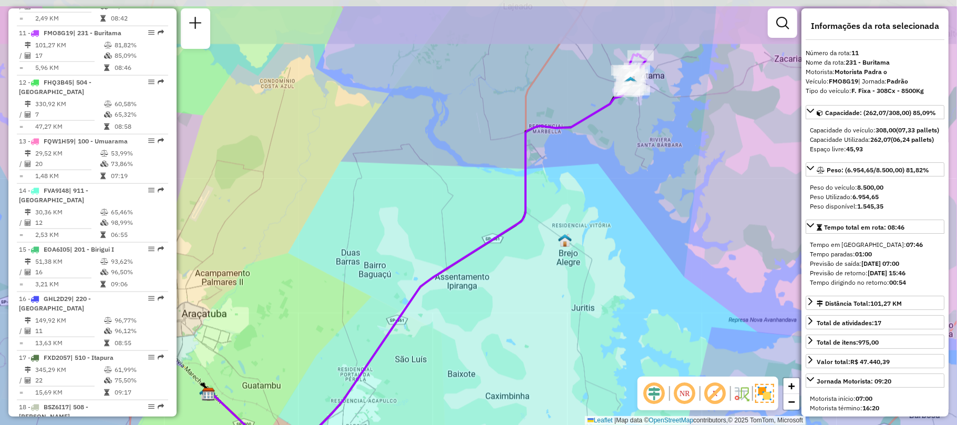
drag, startPoint x: 585, startPoint y: 116, endPoint x: 441, endPoint y: 244, distance: 193.1
click at [441, 244] on icon at bounding box center [419, 277] width 420 height 381
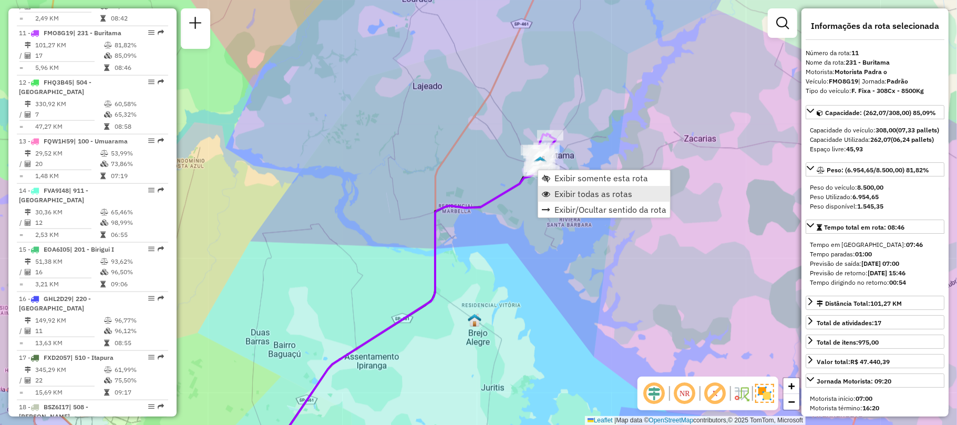
click at [559, 195] on span "Exibir todas as rotas" at bounding box center [593, 194] width 78 height 8
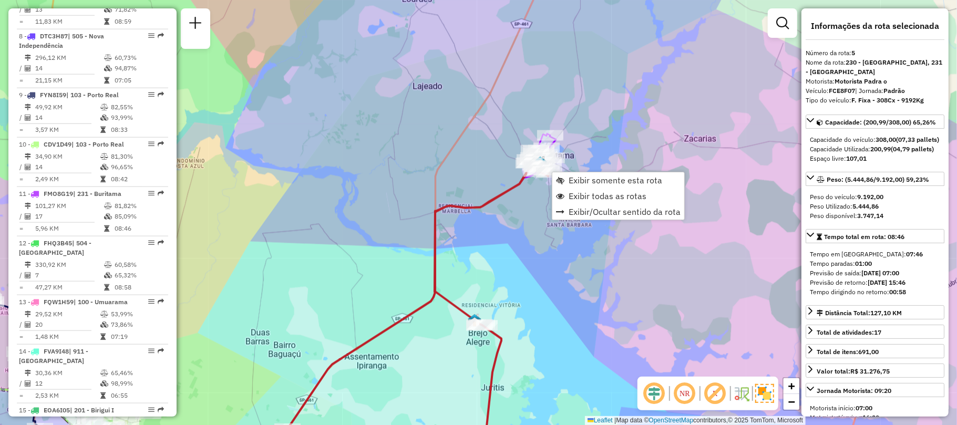
scroll to position [619, 0]
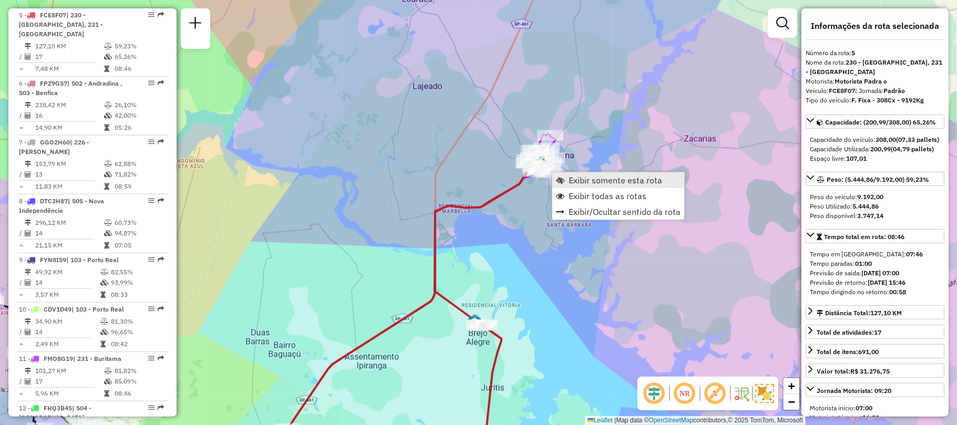
click at [558, 180] on span "Exibir somente esta rota" at bounding box center [560, 180] width 8 height 8
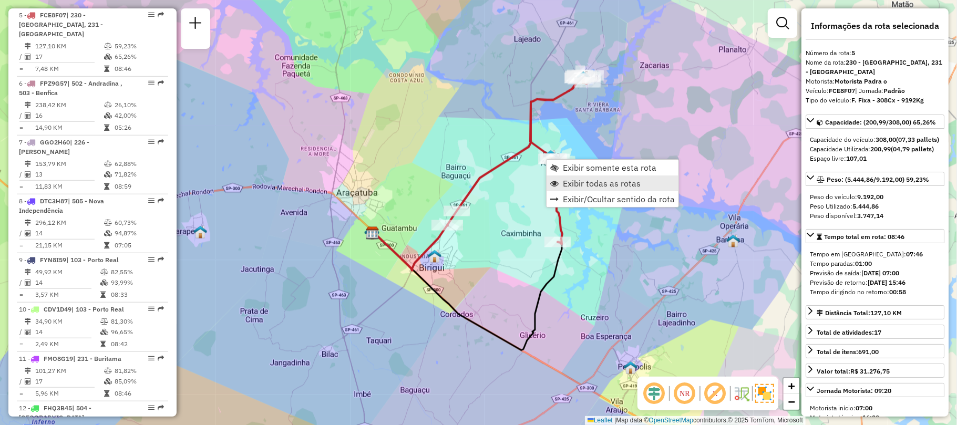
click at [611, 186] on span "Exibir todas as rotas" at bounding box center [602, 183] width 78 height 8
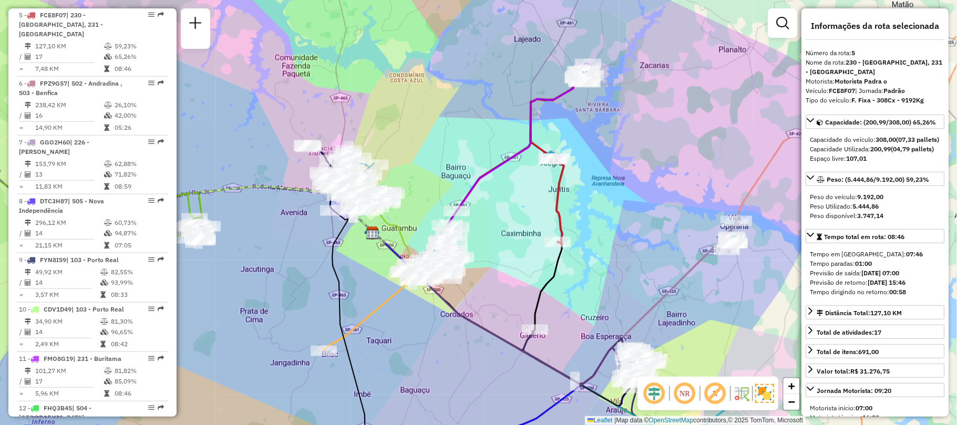
scroll to position [372, 0]
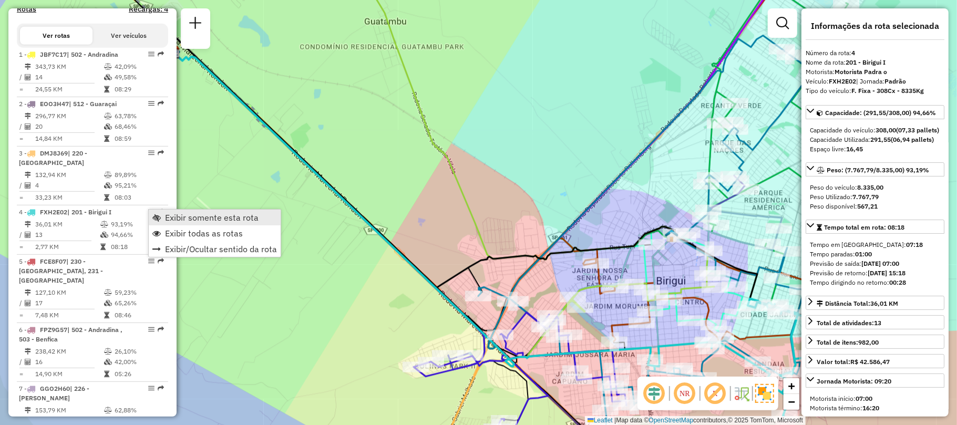
click at [181, 216] on span "Exibir somente esta rota" at bounding box center [211, 217] width 93 height 8
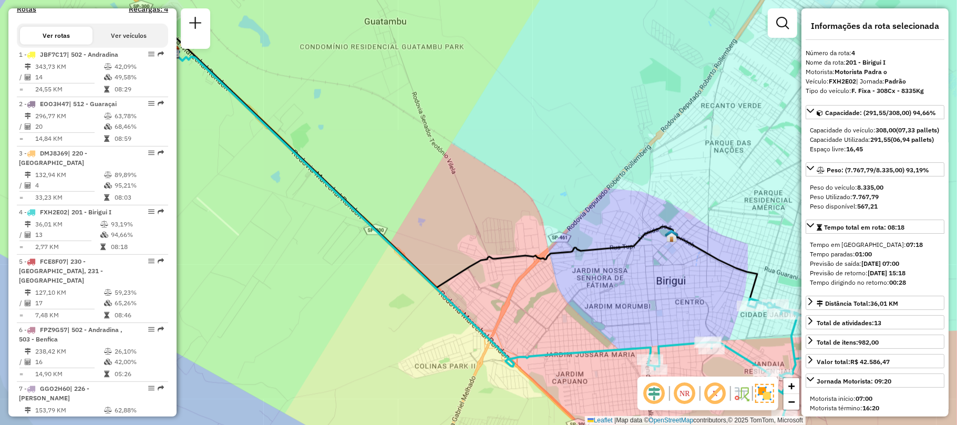
drag, startPoint x: 359, startPoint y: 193, endPoint x: 215, endPoint y: 206, distance: 144.5
click at [215, 206] on div "Janela de atendimento Grade de atendimento Capacidade Transportadoras Veículos …" at bounding box center [478, 212] width 957 height 425
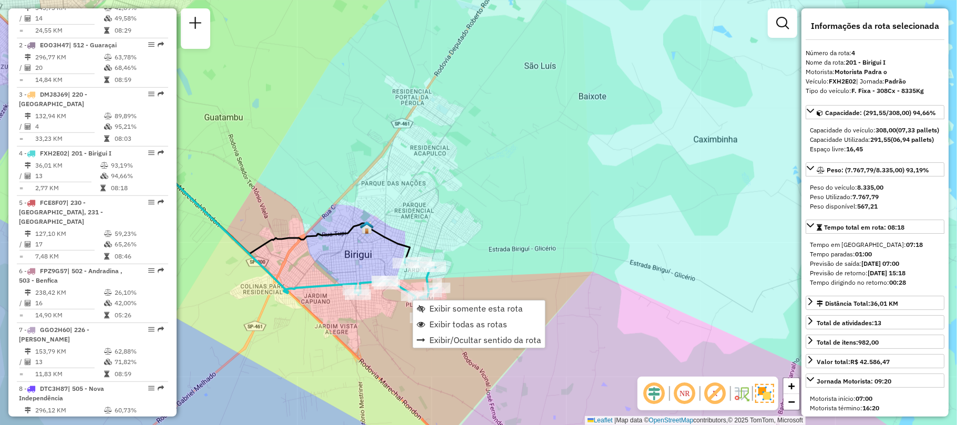
scroll to position [569, 0]
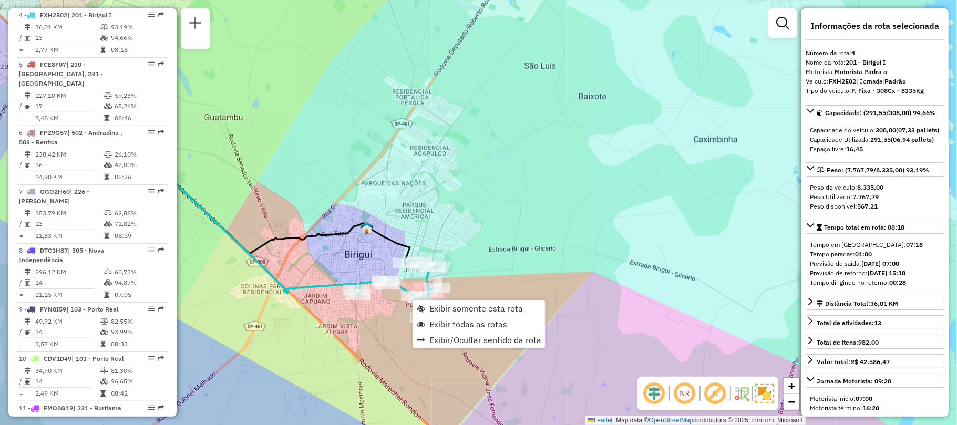
click at [465, 248] on div "Janela de atendimento Grade de atendimento Capacidade Transportadoras Veículos …" at bounding box center [478, 212] width 957 height 425
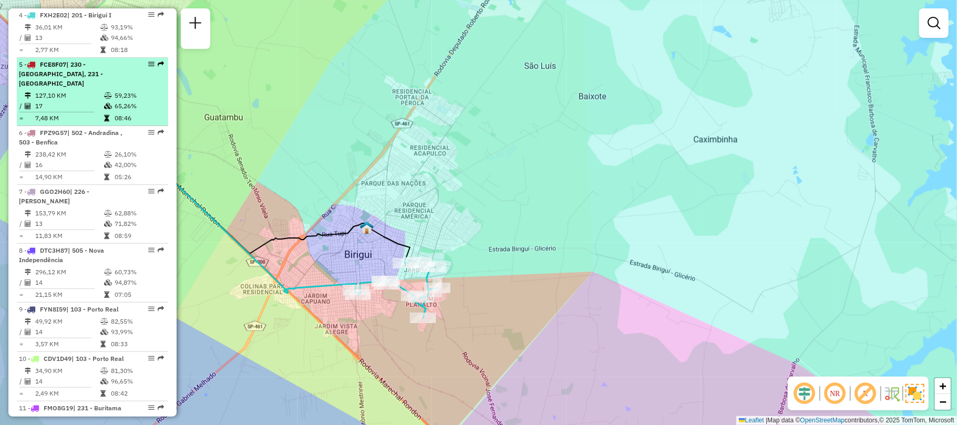
scroll to position [429, 0]
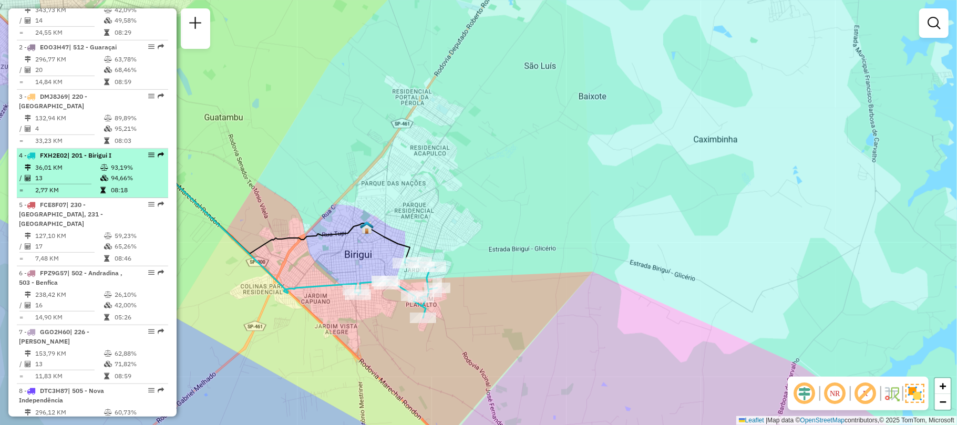
select select "**********"
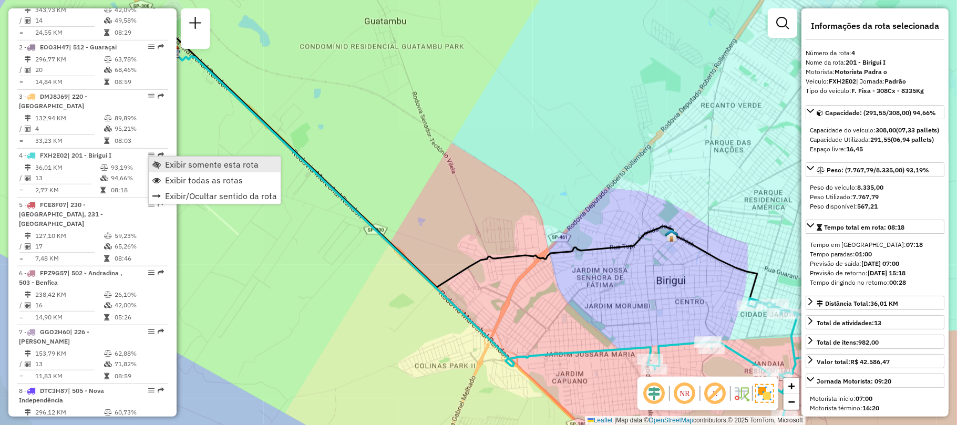
click at [187, 161] on span "Exibir somente esta rota" at bounding box center [211, 164] width 93 height 8
